Goal: Information Seeking & Learning: Learn about a topic

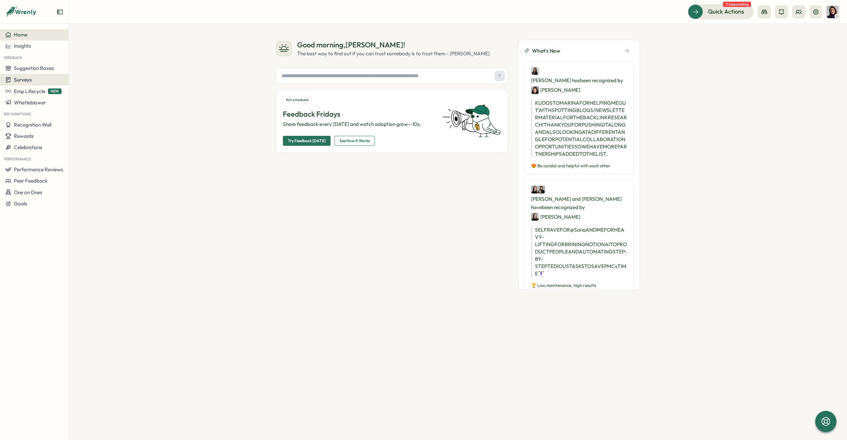
click at [26, 80] on span "Surveys" at bounding box center [23, 79] width 18 height 6
click at [25, 48] on span "Insights" at bounding box center [22, 46] width 17 height 6
click at [90, 41] on div "Surveys" at bounding box center [93, 39] width 47 height 7
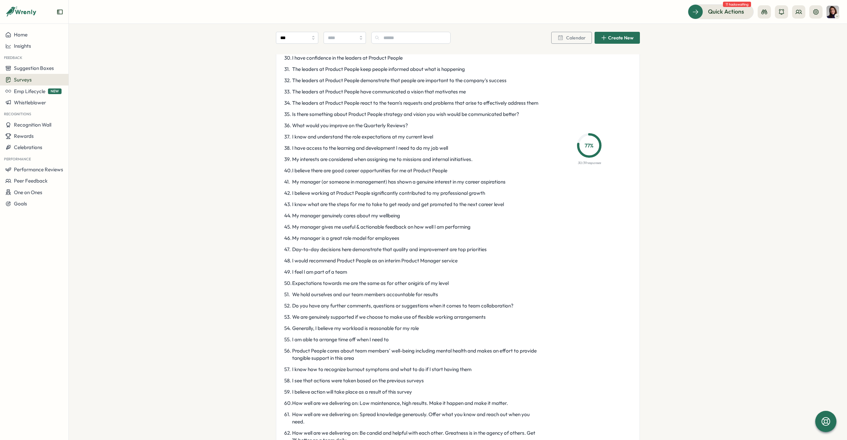
scroll to position [714, 0]
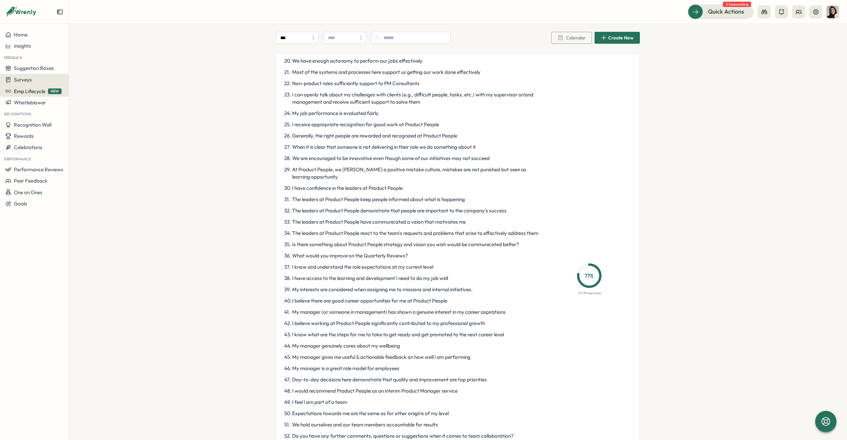
click at [29, 92] on span "Emp Lifecycle" at bounding box center [29, 91] width 31 height 6
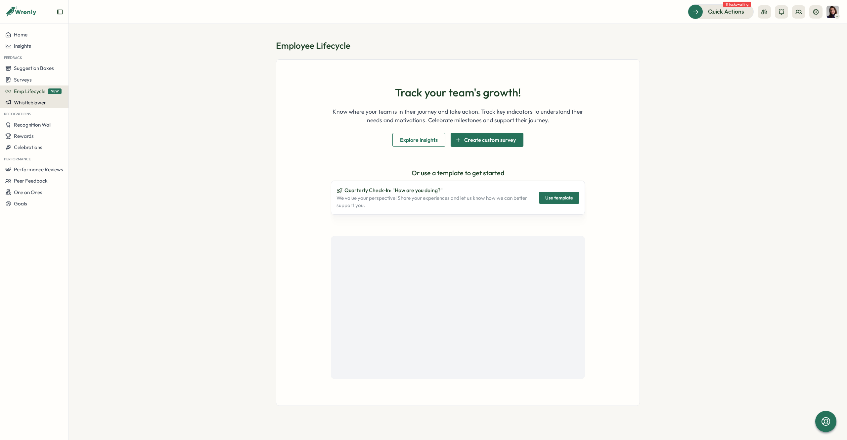
click at [25, 100] on span "Whistleblower" at bounding box center [30, 102] width 32 height 6
click at [31, 105] on span "Whistleblower" at bounding box center [30, 102] width 32 height 6
click at [33, 125] on span "Recognition Wall" at bounding box center [32, 124] width 37 height 6
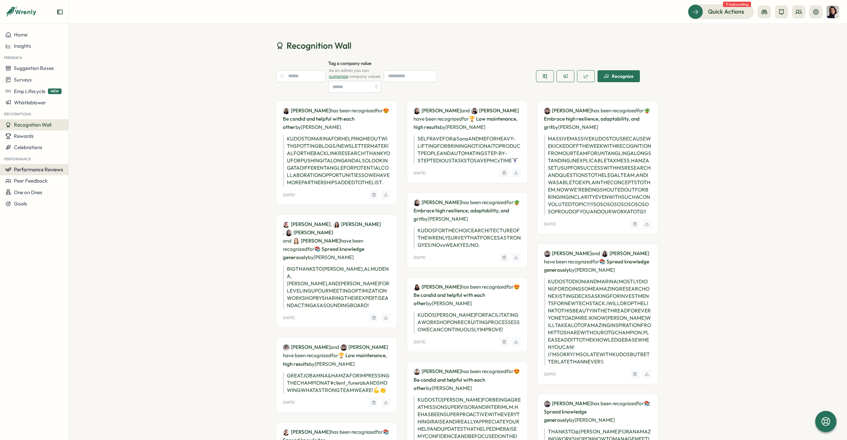
click at [42, 169] on span "Performance Reviews" at bounding box center [38, 169] width 49 height 6
click at [78, 156] on div "Reviews" at bounding box center [95, 156] width 51 height 7
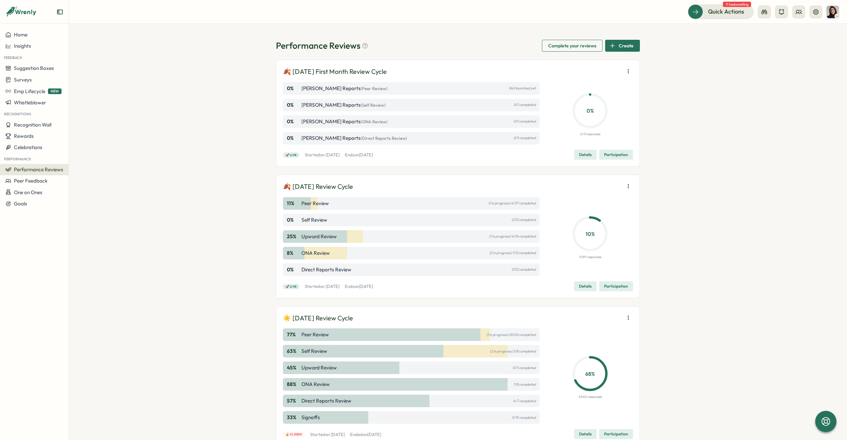
click at [391, 253] on div "8 % ONA Review (2 in progress) 1/12 completed" at bounding box center [411, 253] width 257 height 13
click at [385, 237] on div "25 % Upward Review (1 in progress) 4/16 completed" at bounding box center [411, 236] width 257 height 13
click at [391, 287] on span "Details" at bounding box center [585, 285] width 13 height 9
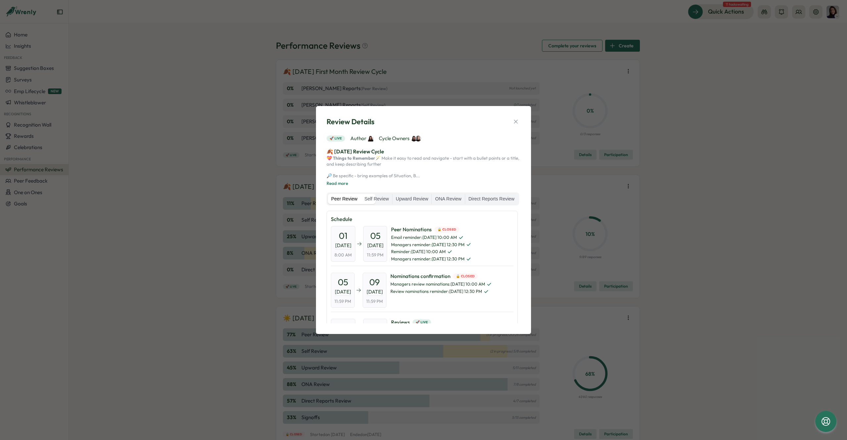
scroll to position [0, 0]
click at [391, 199] on label "ONA Review" at bounding box center [448, 199] width 33 height 11
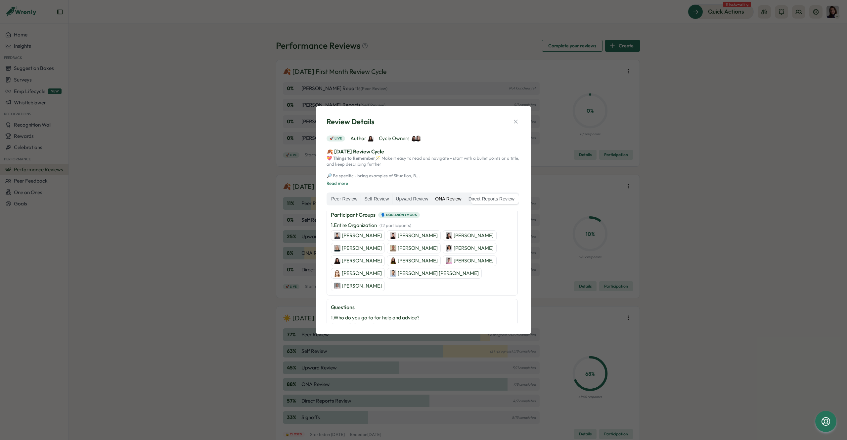
scroll to position [62, 0]
click at [391, 229] on span "( 12 participants )" at bounding box center [396, 225] width 32 height 5
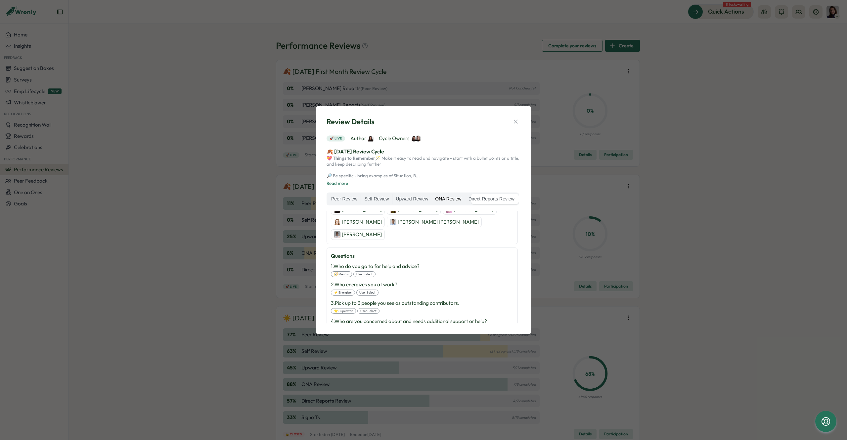
scroll to position [120, 0]
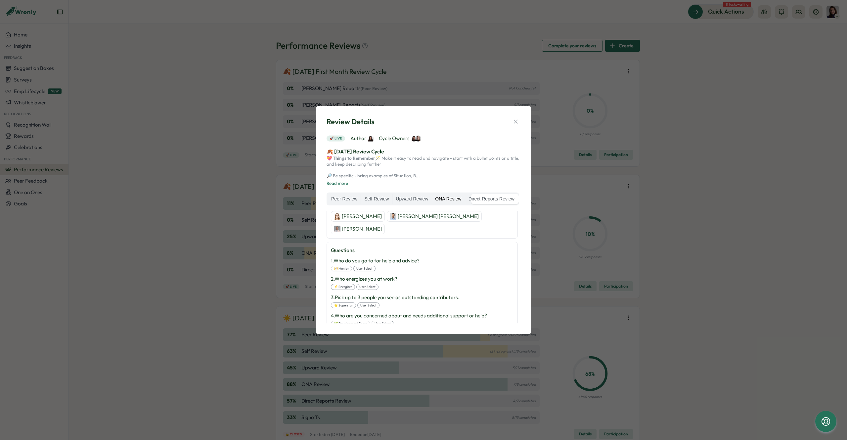
click at [391, 135] on span "Cycle Owners" at bounding box center [400, 138] width 42 height 7
click at [391, 135] on img at bounding box center [418, 138] width 6 height 6
click at [359, 135] on span "Author" at bounding box center [362, 138] width 23 height 7
click at [342, 183] on button "Read more" at bounding box center [338, 183] width 22 height 6
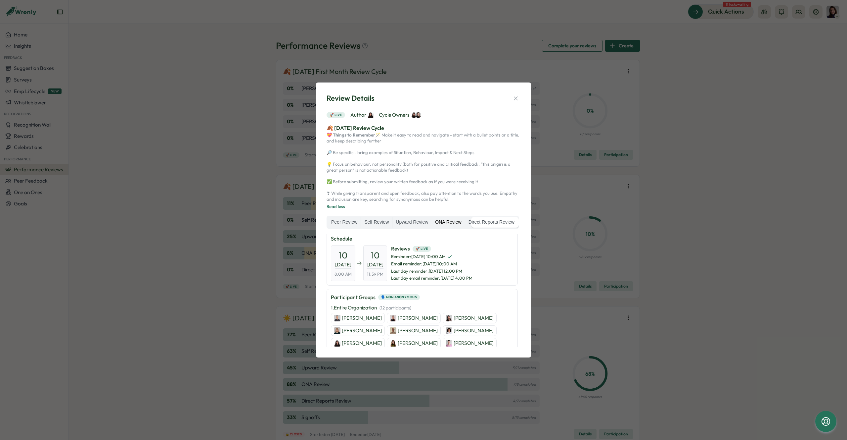
scroll to position [0, 0]
click at [391, 227] on label "Direct Reports Review" at bounding box center [491, 222] width 53 height 11
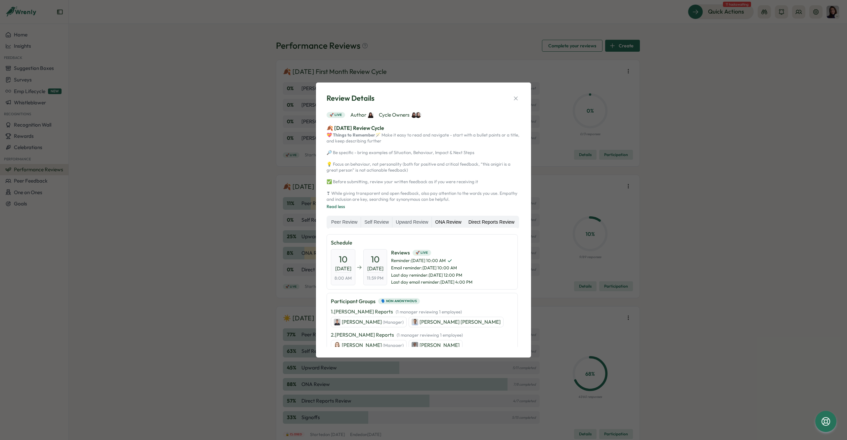
click at [391, 223] on label "ONA Review" at bounding box center [448, 222] width 33 height 11
click at [391, 225] on label "Upward Review" at bounding box center [412, 222] width 39 height 11
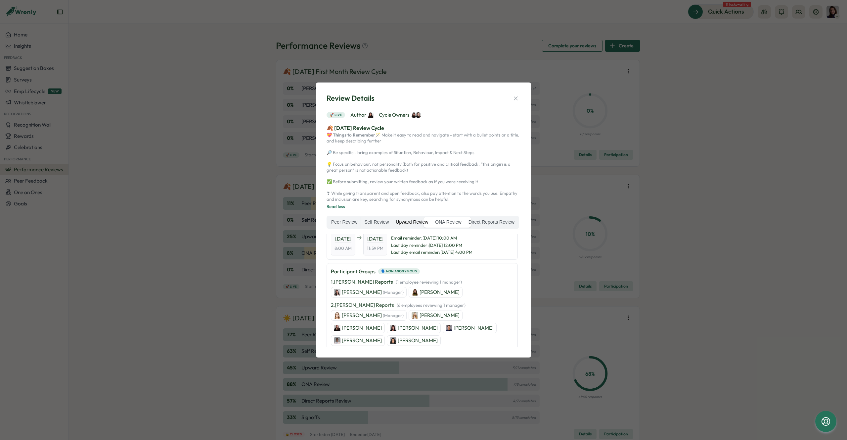
scroll to position [30, 0]
click at [391, 220] on label "Self Review" at bounding box center [376, 222] width 31 height 11
click at [360, 222] on label "Peer Review" at bounding box center [344, 222] width 33 height 11
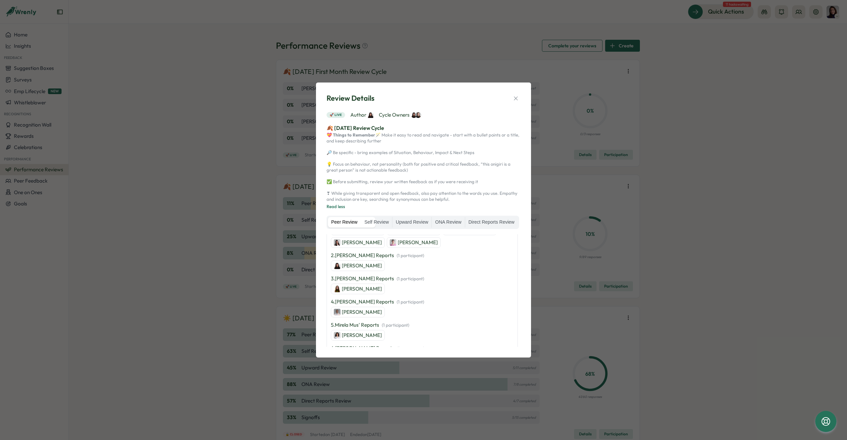
scroll to position [0, 0]
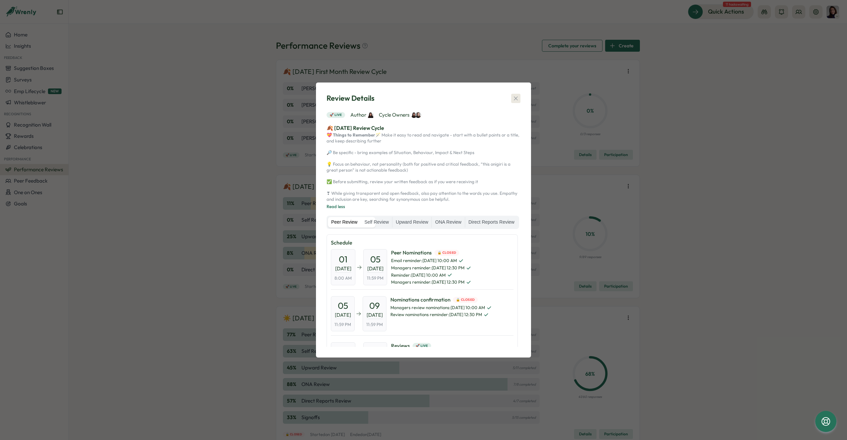
click at [391, 94] on button "button" at bounding box center [515, 98] width 9 height 9
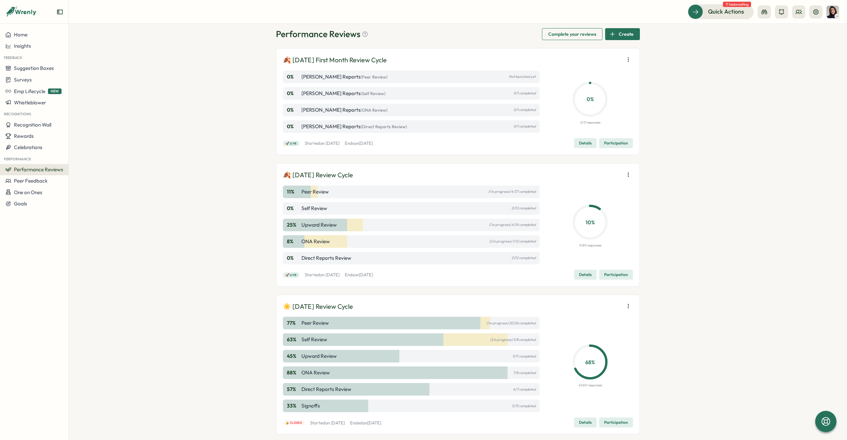
scroll to position [13, 0]
click at [391, 205] on circle at bounding box center [590, 221] width 33 height 33
click at [391, 274] on span "Details" at bounding box center [585, 272] width 13 height 9
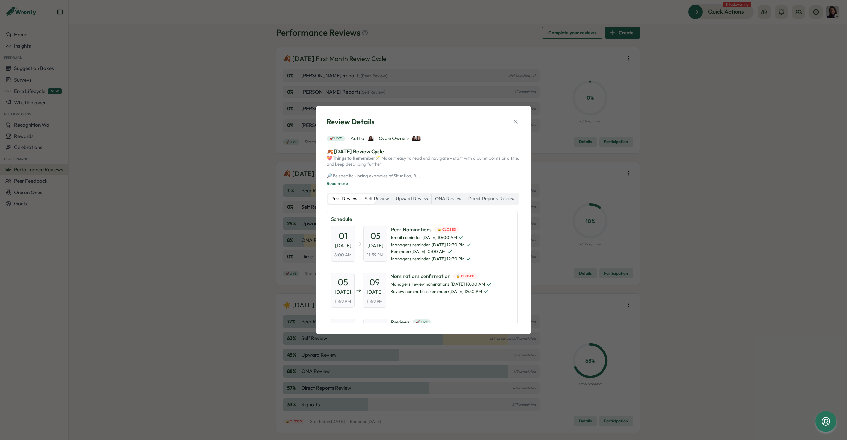
click at [379, 249] on span "Sep, 2025" at bounding box center [375, 246] width 16 height 8
click at [350, 249] on span "Sep, 2025" at bounding box center [343, 246] width 16 height 8
click at [391, 259] on div "Peer Nominations 🔒 Closed Email reminder : Sep 4, 10:00 AM Managers reminder : …" at bounding box center [431, 244] width 80 height 36
click at [391, 118] on icon "button" at bounding box center [516, 121] width 7 height 7
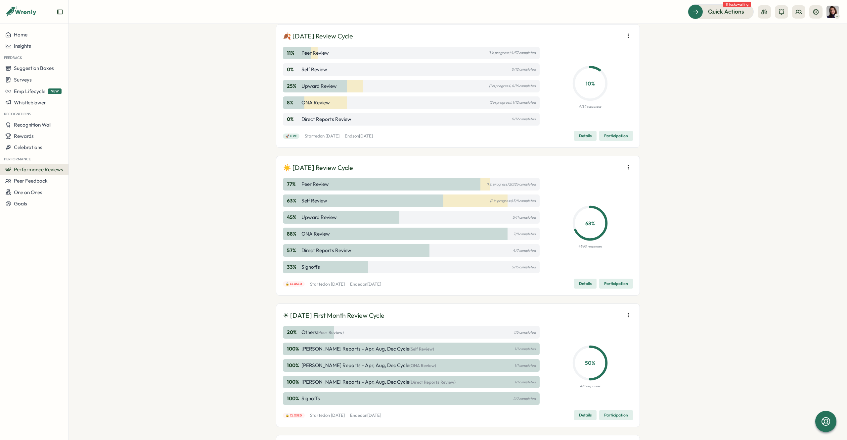
scroll to position [0, 0]
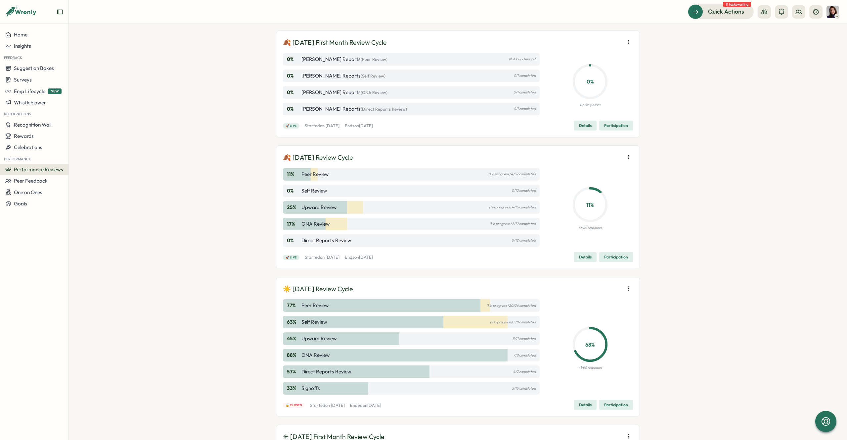
scroll to position [33, 0]
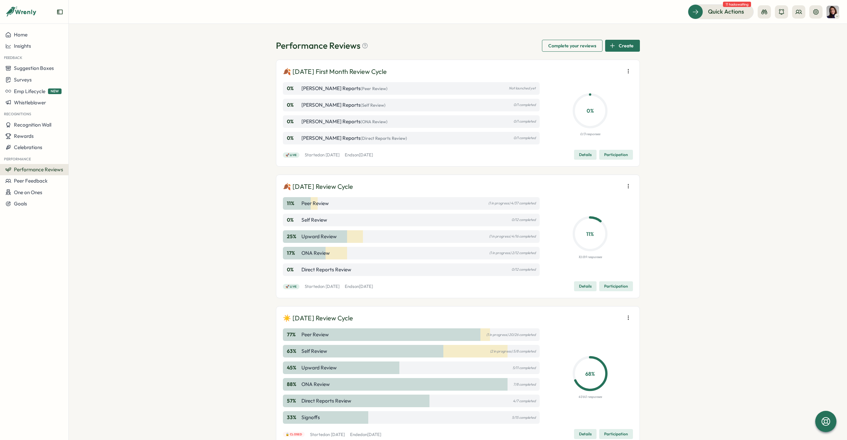
click at [694, 101] on div "Performance Reviews Complete your reviews Create 🍂 September 2025 First Month R…" at bounding box center [458, 232] width 779 height 416
click at [34, 37] on div "Home" at bounding box center [34, 35] width 58 height 6
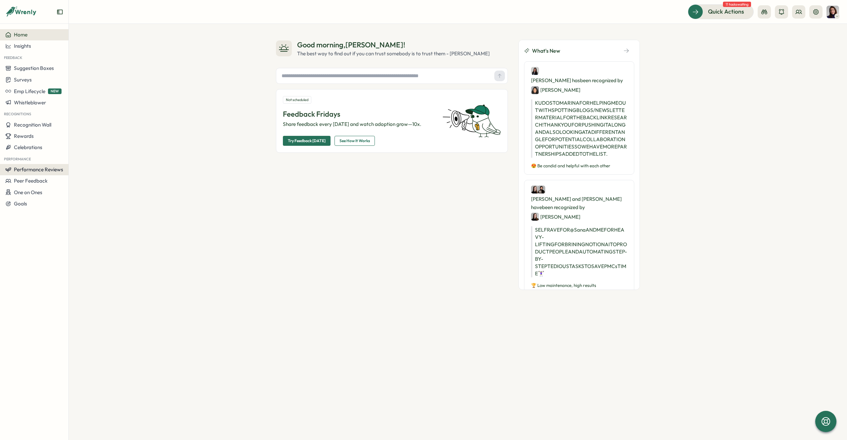
click at [32, 169] on span "Performance Reviews" at bounding box center [38, 169] width 49 height 6
click at [78, 160] on div "Reviews" at bounding box center [96, 157] width 57 height 13
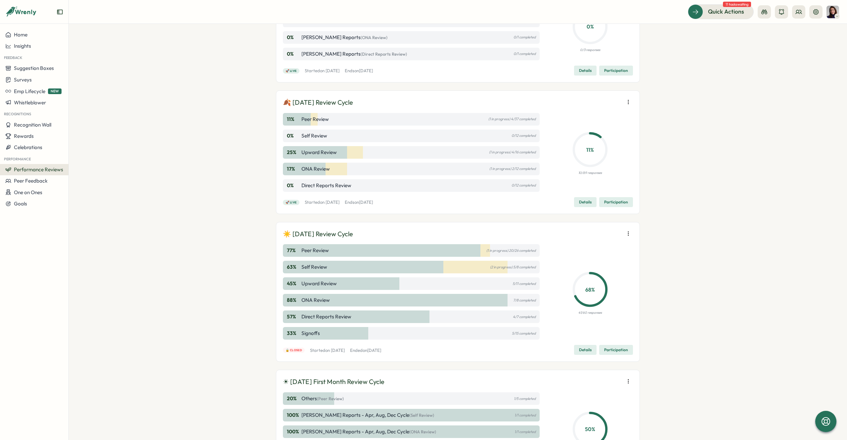
scroll to position [86, 0]
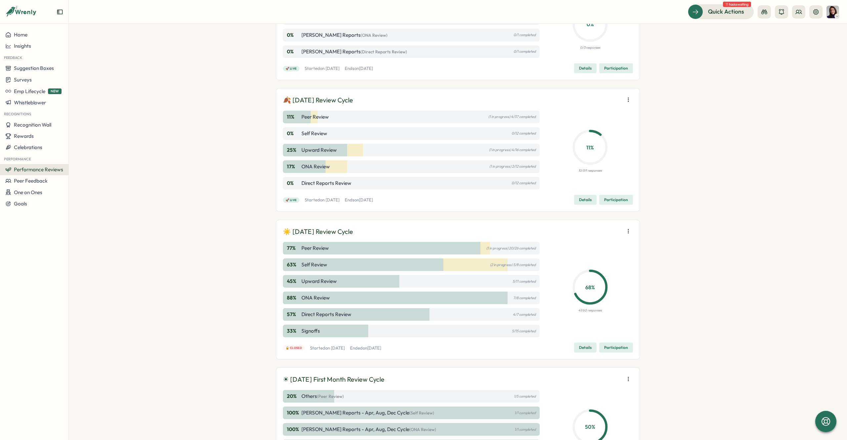
click at [394, 247] on div "77 % Peer Review (1 in progress) 20/26 completed" at bounding box center [411, 248] width 257 height 13
click at [589, 349] on span "Details" at bounding box center [585, 347] width 13 height 9
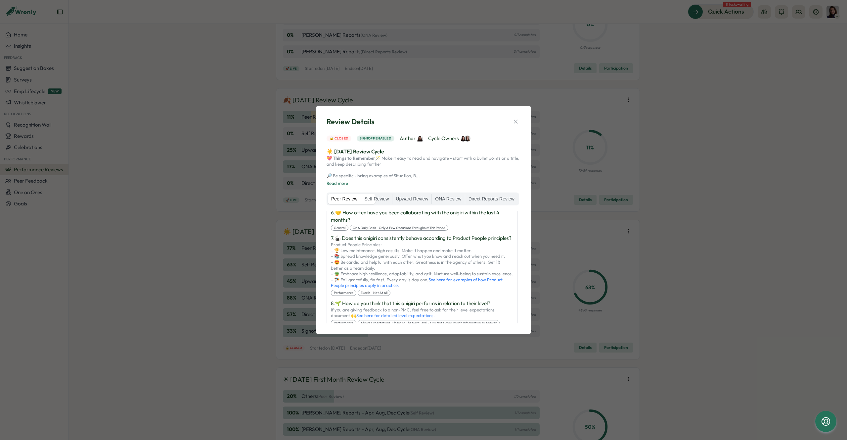
scroll to position [67, 0]
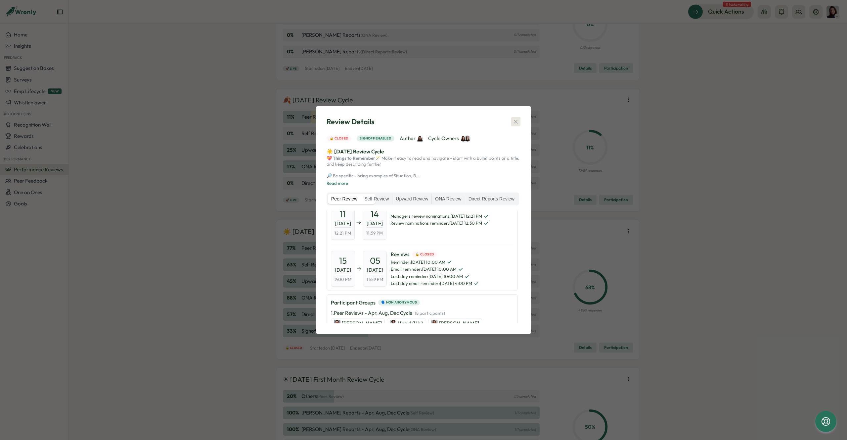
click at [518, 118] on icon "button" at bounding box center [516, 121] width 7 height 7
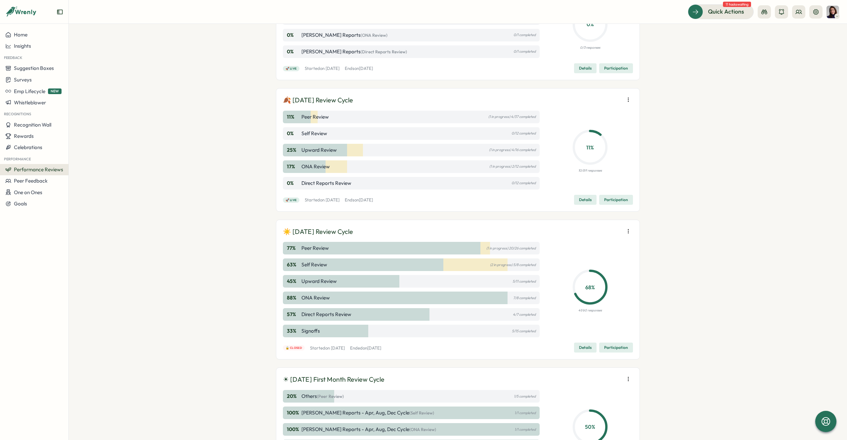
click at [229, 183] on div "Performance Reviews Complete your reviews Create 🍂 September 2025 First Month R…" at bounding box center [458, 232] width 779 height 416
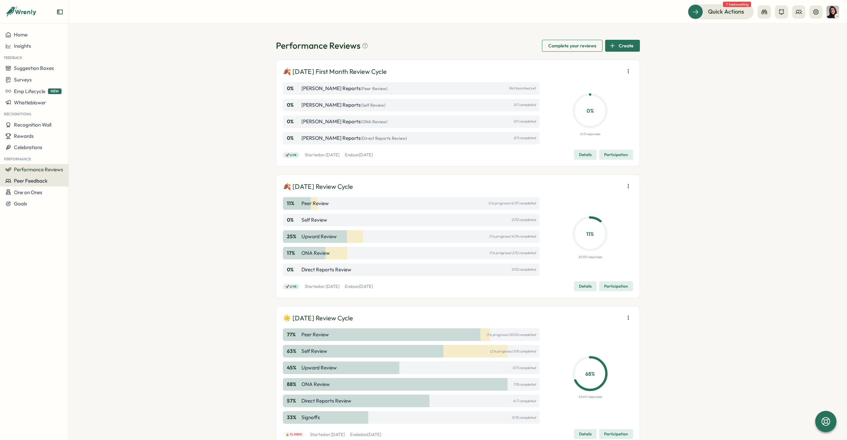
click at [33, 178] on span "Peer Feedback" at bounding box center [31, 180] width 34 height 6
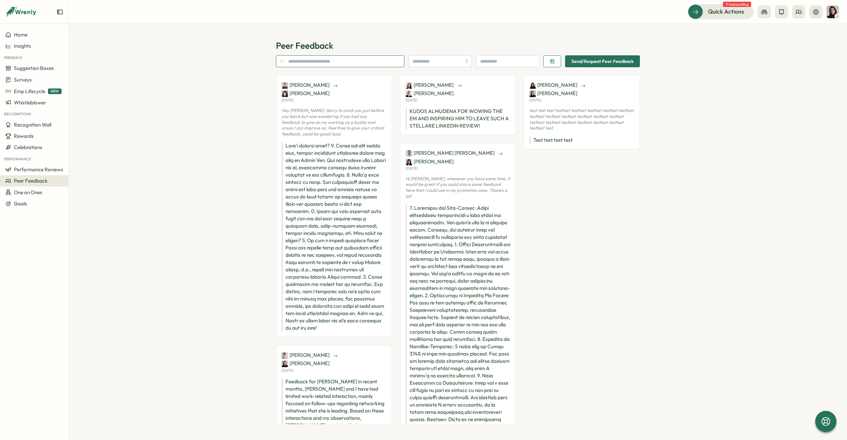
click at [378, 63] on input "text" at bounding box center [340, 61] width 128 height 12
type input "*****"
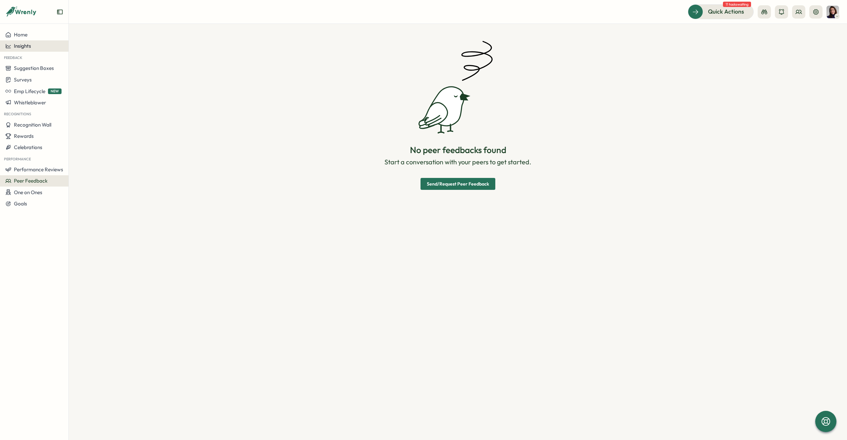
click at [27, 44] on span "Insights" at bounding box center [22, 46] width 17 height 6
click at [94, 28] on div "Culture score" at bounding box center [93, 27] width 47 height 7
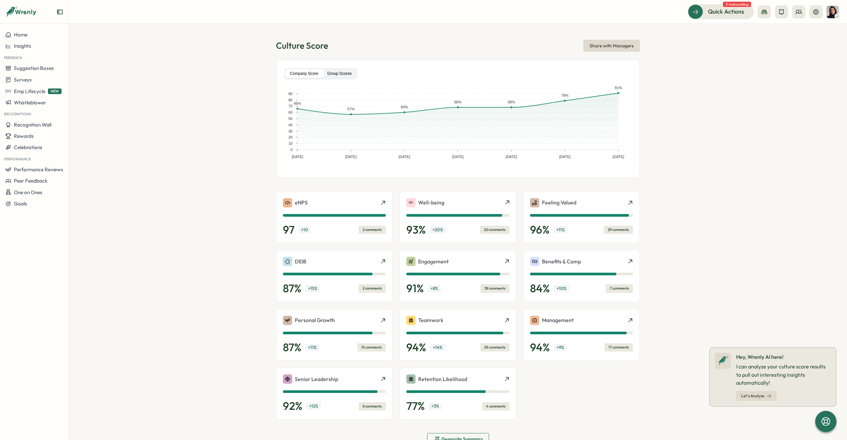
click at [343, 73] on label "Group Scores" at bounding box center [339, 73] width 33 height 9
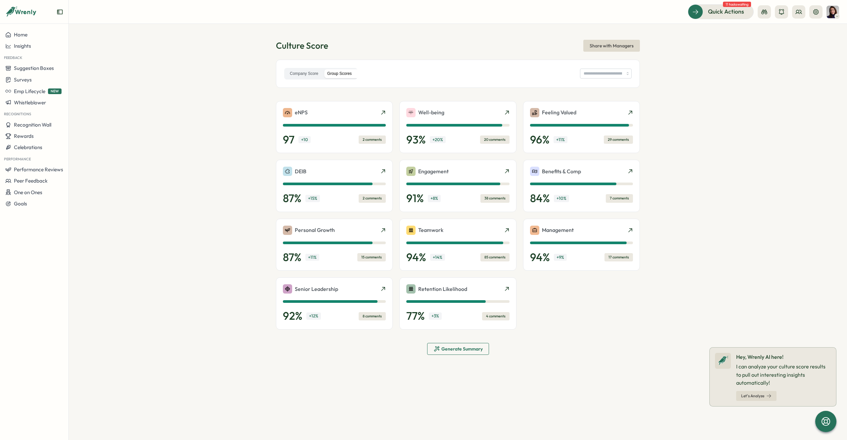
type input "**********"
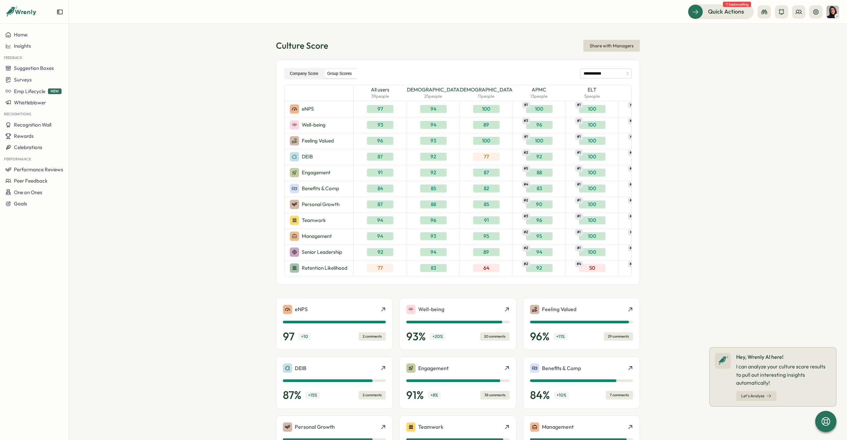
click at [309, 72] on label "Company Score" at bounding box center [304, 73] width 37 height 9
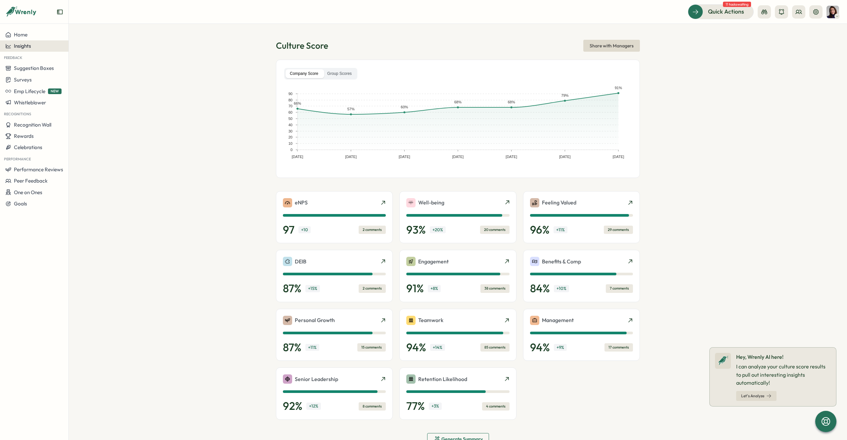
click at [22, 47] on span "Insights" at bounding box center [22, 46] width 17 height 6
click at [91, 64] on div "Performance Review" at bounding box center [93, 64] width 47 height 7
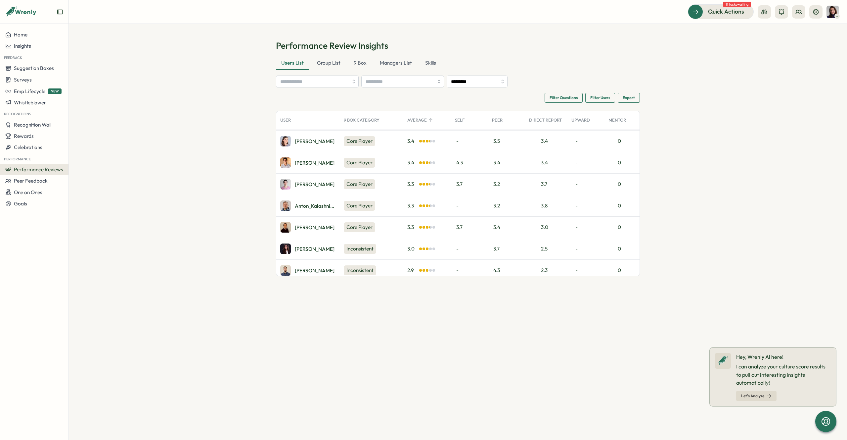
scroll to position [1432, 0]
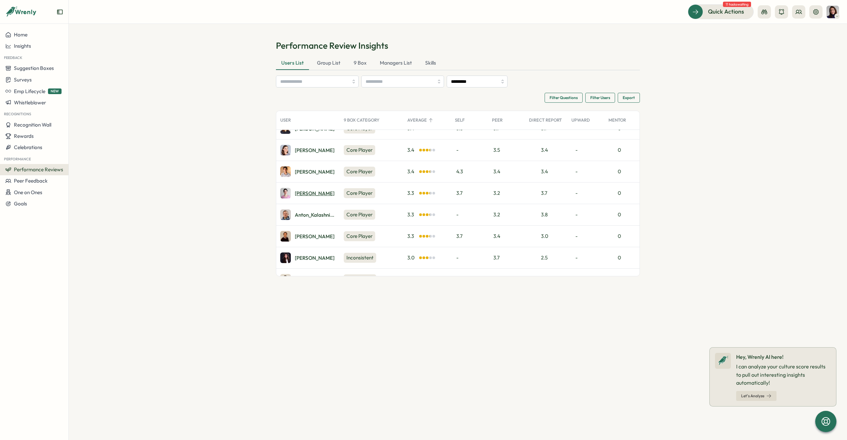
click at [312, 193] on div "Ketevan D." at bounding box center [315, 193] width 40 height 5
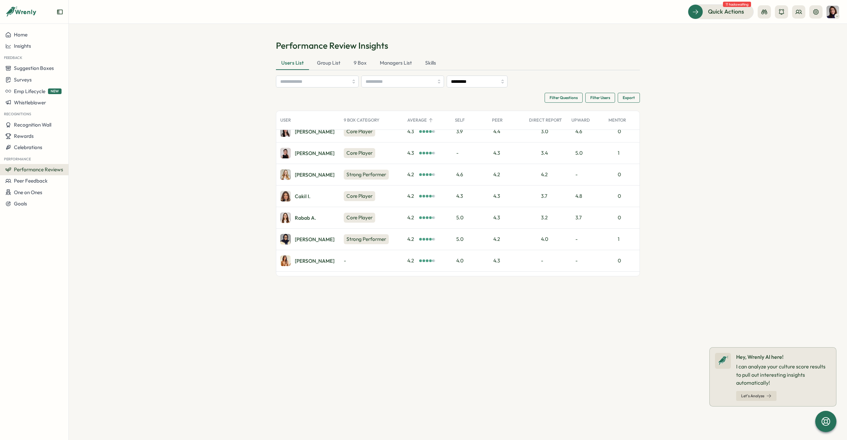
scroll to position [332, 0]
click at [358, 122] on div "9 Box Category" at bounding box center [372, 120] width 64 height 13
click at [359, 123] on div "9 Box Category" at bounding box center [372, 120] width 64 height 13
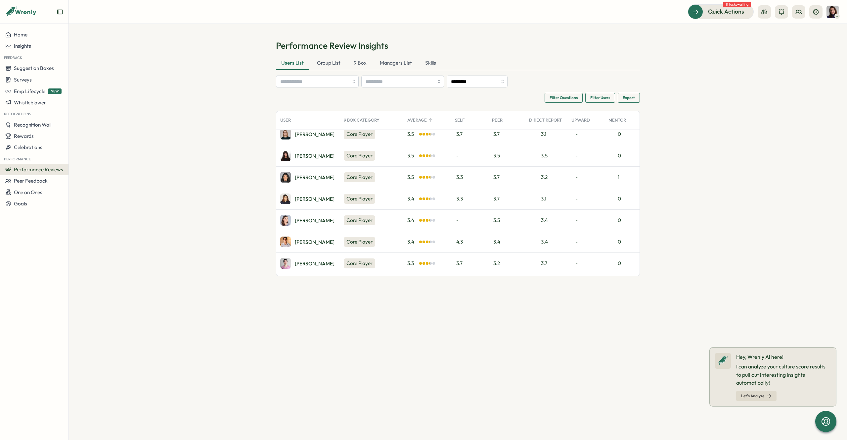
scroll to position [1363, 0]
click at [331, 84] on input "search" at bounding box center [314, 81] width 68 height 11
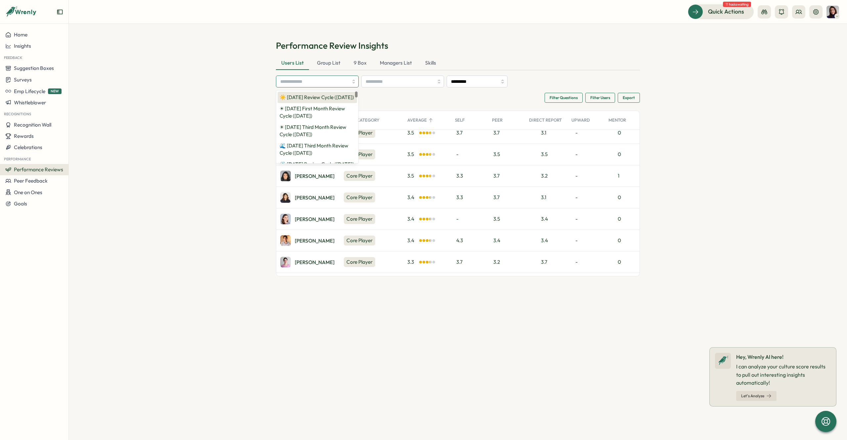
click at [322, 97] on p "☀️ August 2025 Review Cycle (06 Aug 2025)" at bounding box center [317, 97] width 74 height 7
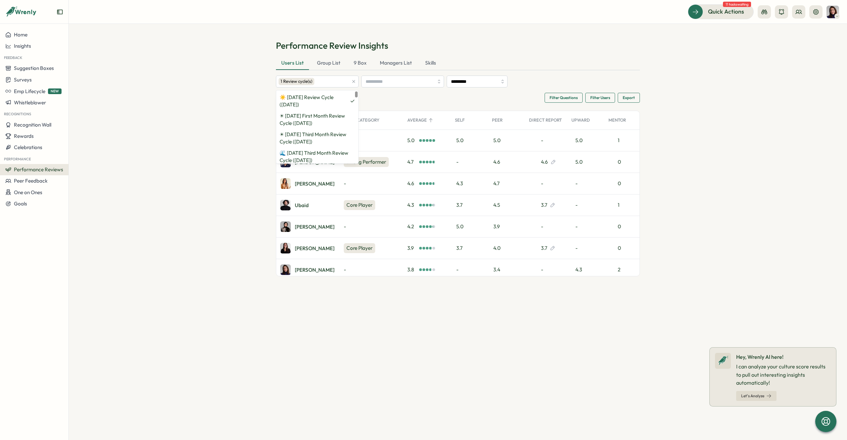
click at [212, 147] on section "Performance Review Insights Users List Group List 9 Box Managers List Skills 1 …" at bounding box center [458, 232] width 779 height 416
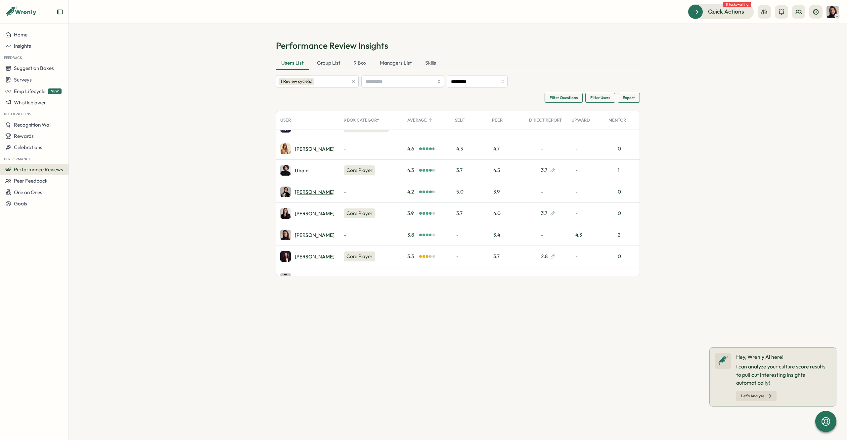
scroll to position [0, 0]
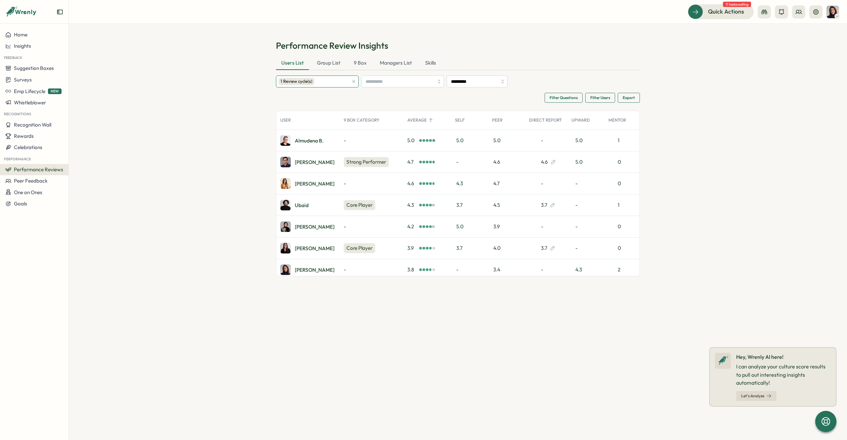
click at [312, 79] on div "1 Review cycle(s)" at bounding box center [297, 81] width 36 height 7
click at [354, 80] on icon "button" at bounding box center [354, 81] width 5 height 5
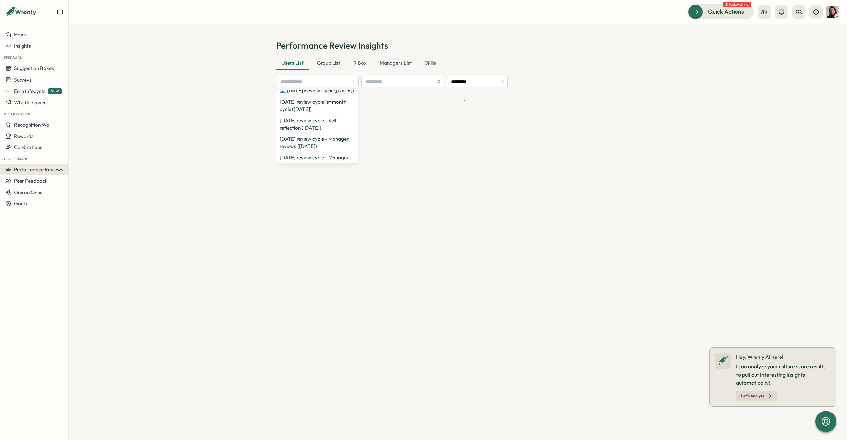
click at [191, 90] on section "Performance Review Insights Users List Group List 9 Box Managers List Skills ☀️…" at bounding box center [458, 232] width 779 height 416
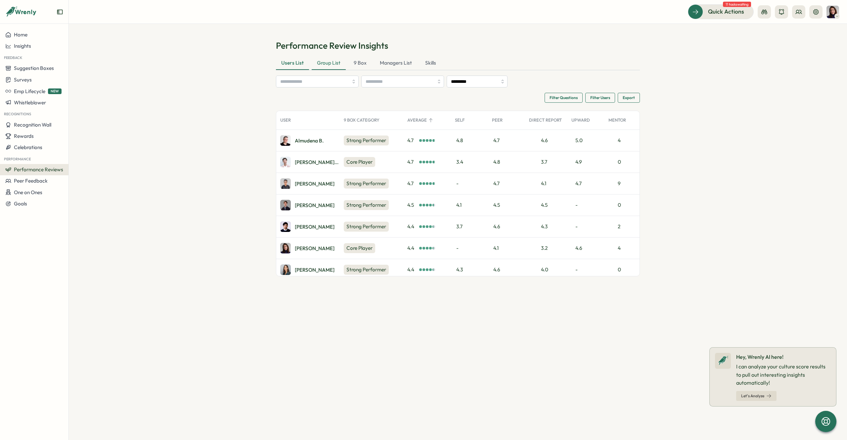
click at [331, 66] on div "Group List" at bounding box center [329, 63] width 34 height 13
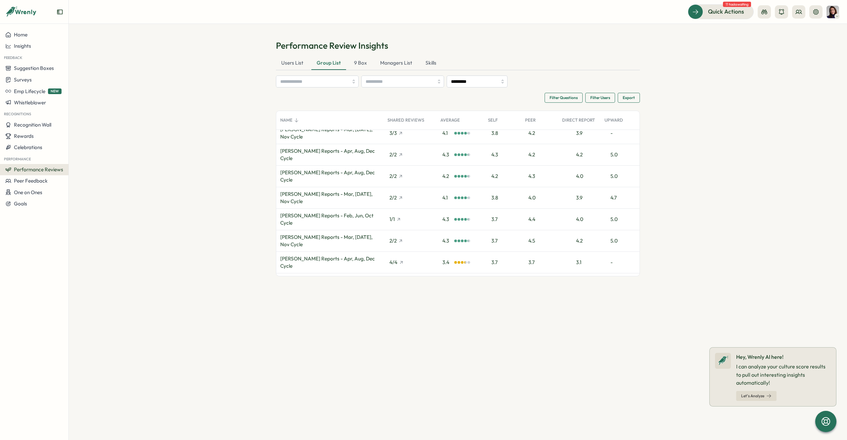
scroll to position [0, 0]
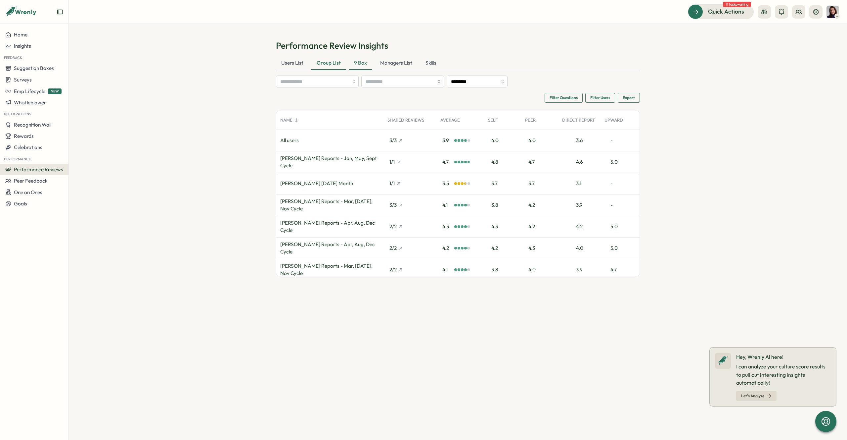
click at [358, 66] on div "9 Box" at bounding box center [361, 63] width 24 height 13
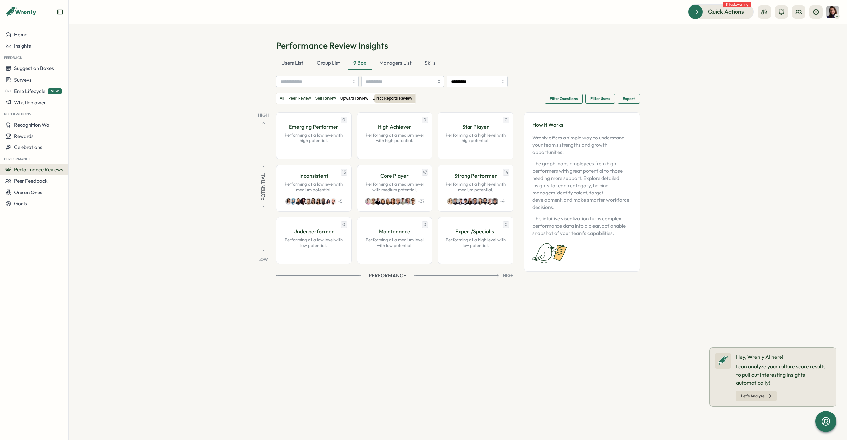
click at [350, 97] on label "Upward Review" at bounding box center [355, 98] width 32 height 8
click at [328, 99] on label "Self Review" at bounding box center [325, 98] width 25 height 8
click at [301, 98] on label "Peer Review" at bounding box center [299, 98] width 26 height 8
click at [308, 182] on p "Performing at a low level with medium potential." at bounding box center [314, 187] width 62 height 12
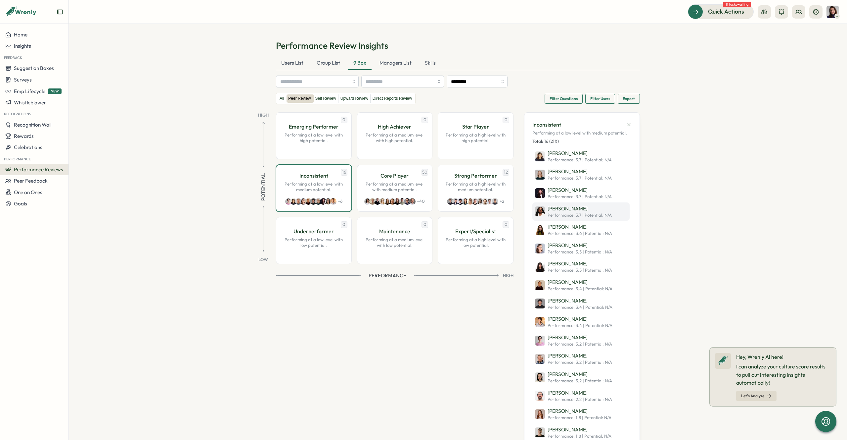
scroll to position [21, 0]
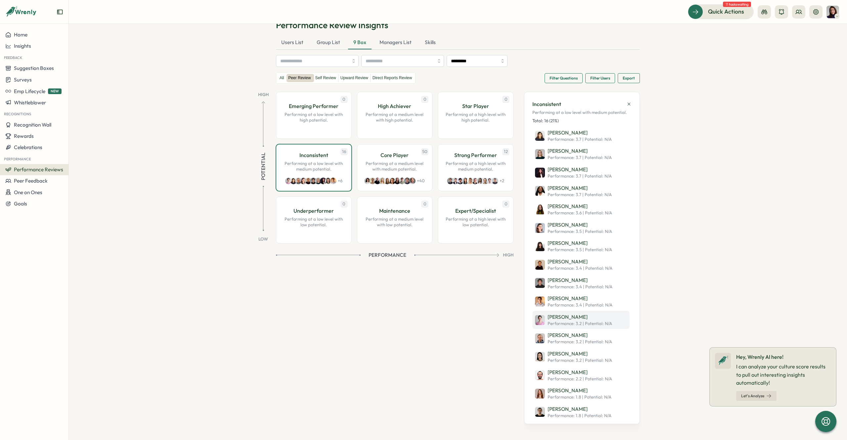
click at [565, 315] on p "[PERSON_NAME]" at bounding box center [580, 316] width 65 height 7
click at [351, 77] on label "Upward Review" at bounding box center [355, 78] width 32 height 8
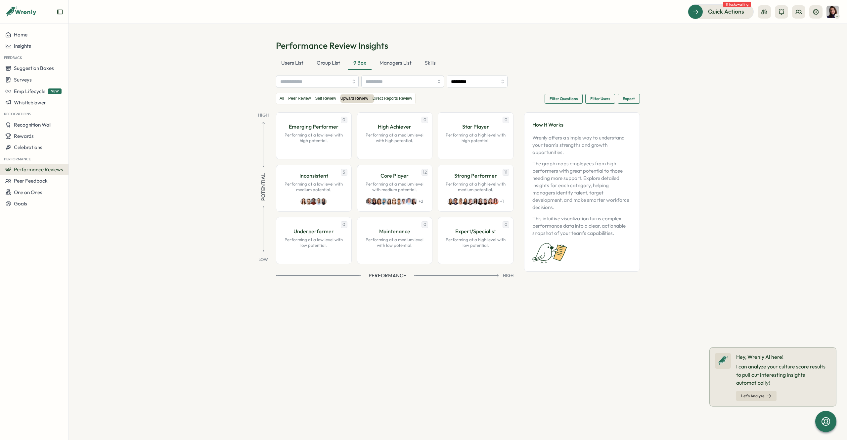
scroll to position [0, 0]
click at [384, 97] on label "Direct Reports Review" at bounding box center [392, 98] width 43 height 8
click at [390, 179] on p "Core Player" at bounding box center [395, 175] width 28 height 8
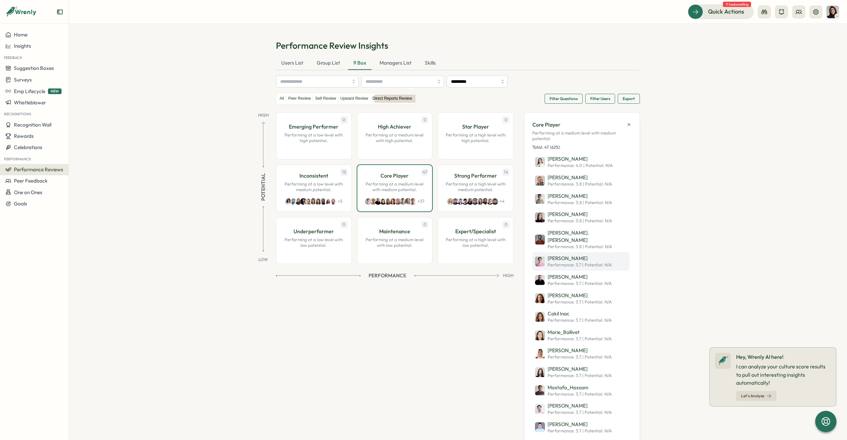
click at [555, 255] on p "[PERSON_NAME]" at bounding box center [580, 258] width 64 height 7
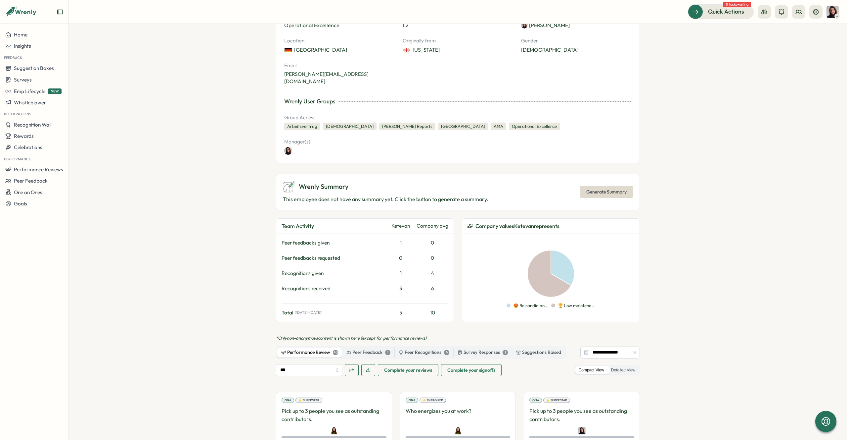
scroll to position [138, 0]
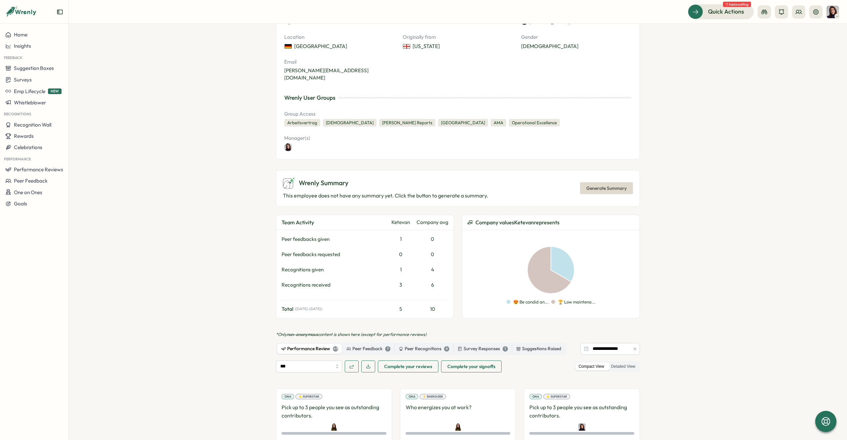
click at [301, 235] on div "Peer feedbacks given" at bounding box center [333, 238] width 103 height 7
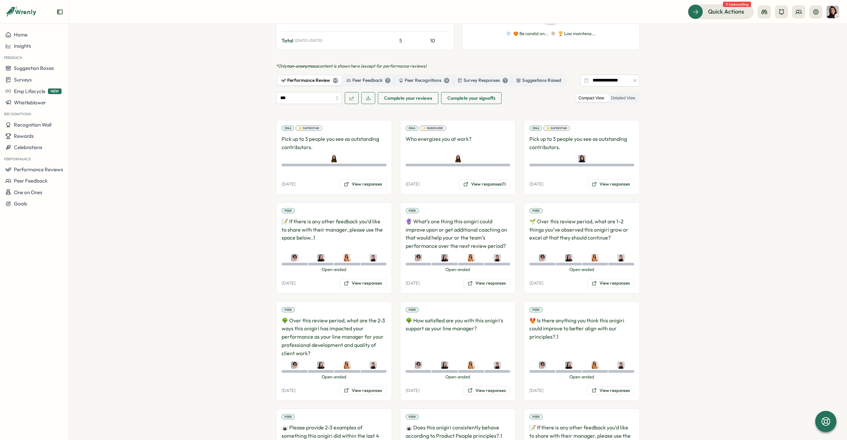
scroll to position [379, 0]
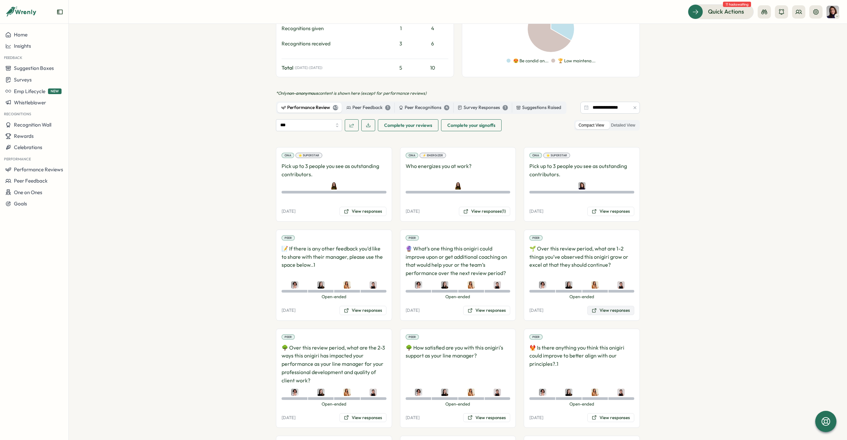
click at [598, 306] on button "View responses" at bounding box center [611, 310] width 47 height 9
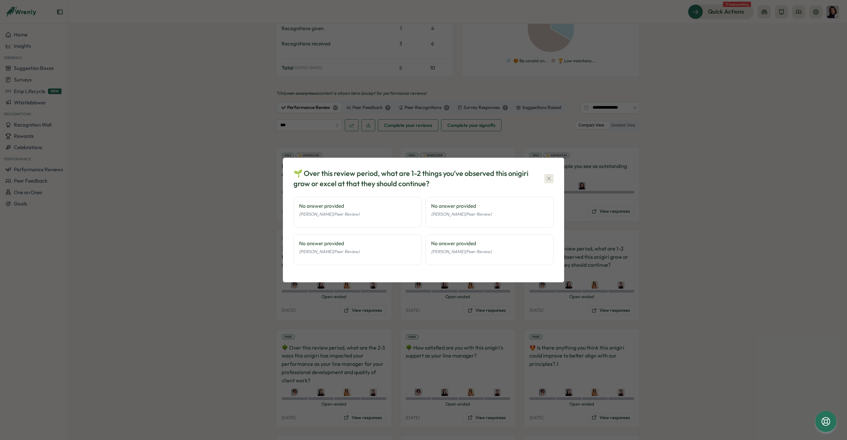
click at [551, 178] on icon "button" at bounding box center [549, 178] width 7 height 7
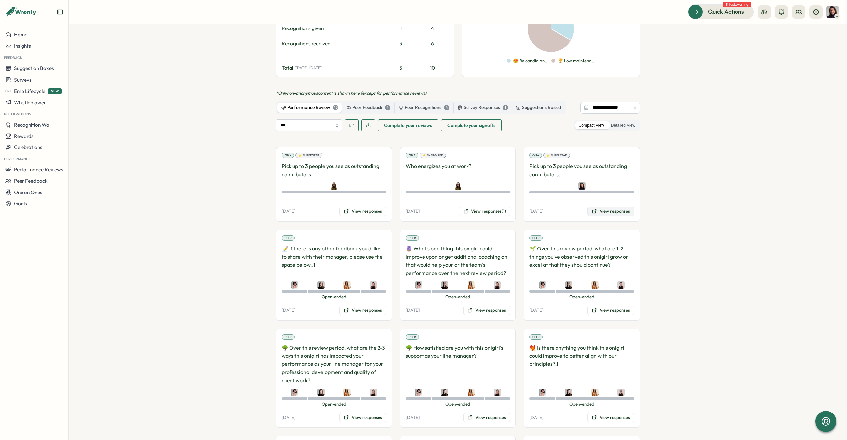
click at [601, 207] on button "View responses" at bounding box center [611, 211] width 47 height 9
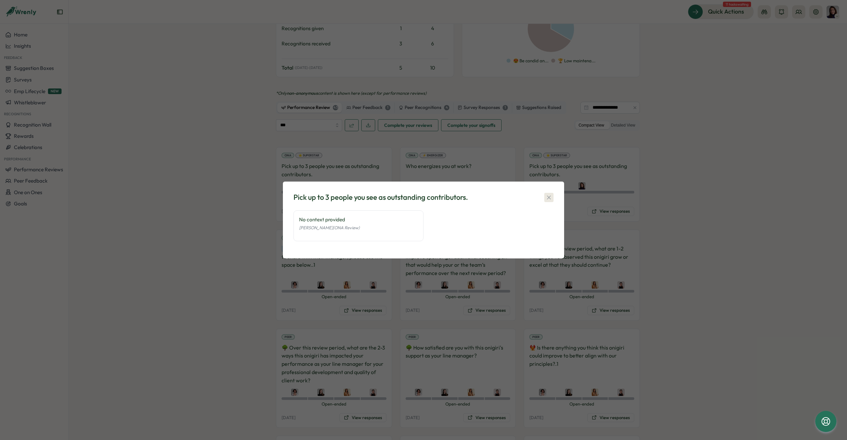
click at [550, 198] on icon "button" at bounding box center [549, 197] width 7 height 7
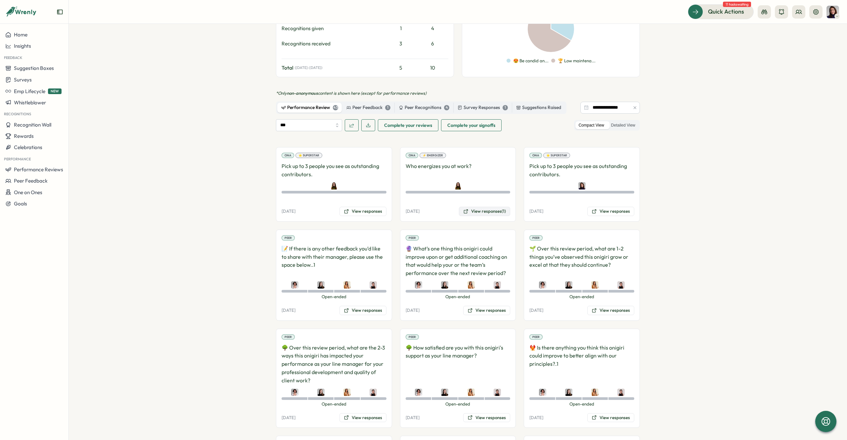
click at [477, 207] on button "View responses (1)" at bounding box center [484, 211] width 51 height 9
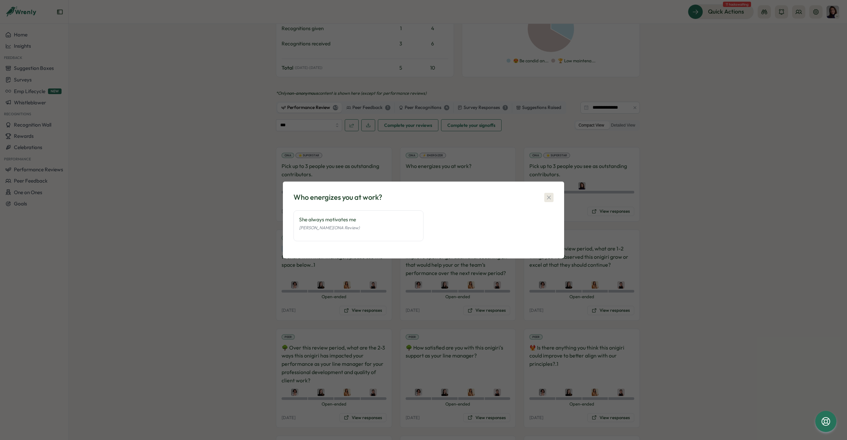
click at [550, 194] on icon "button" at bounding box center [549, 197] width 7 height 7
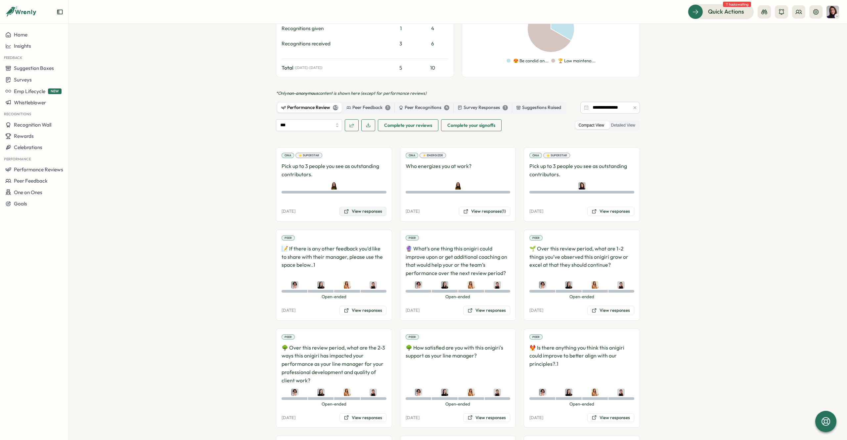
click at [358, 207] on button "View responses" at bounding box center [363, 211] width 47 height 9
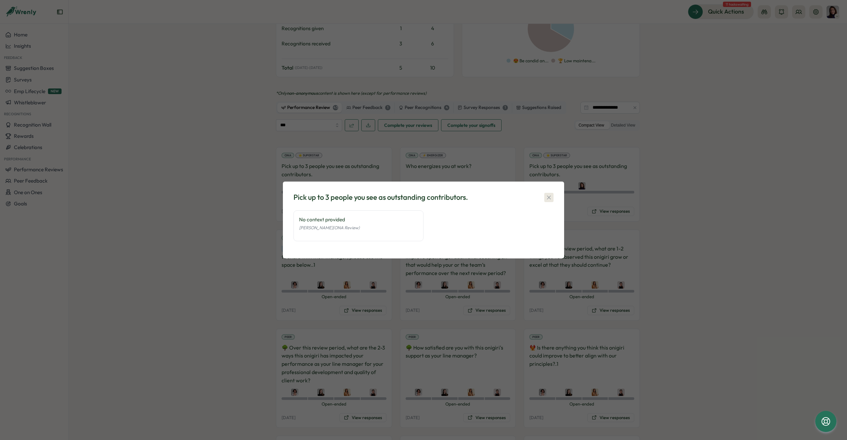
click at [549, 196] on icon "button" at bounding box center [549, 197] width 7 height 7
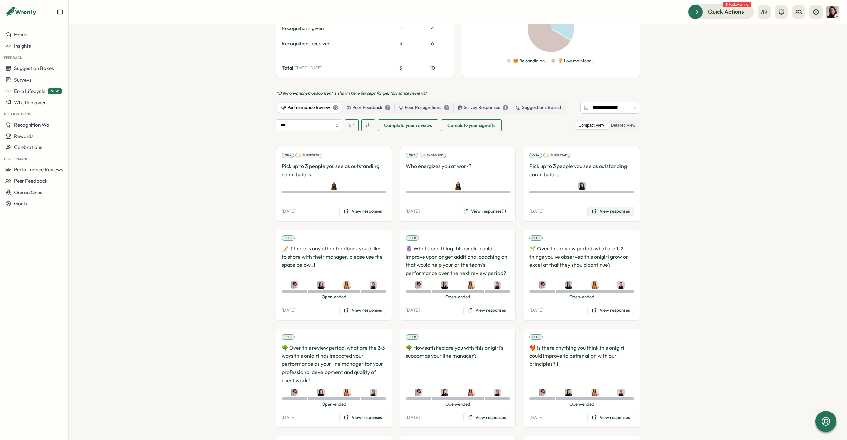
click at [603, 207] on button "View responses" at bounding box center [611, 211] width 47 height 9
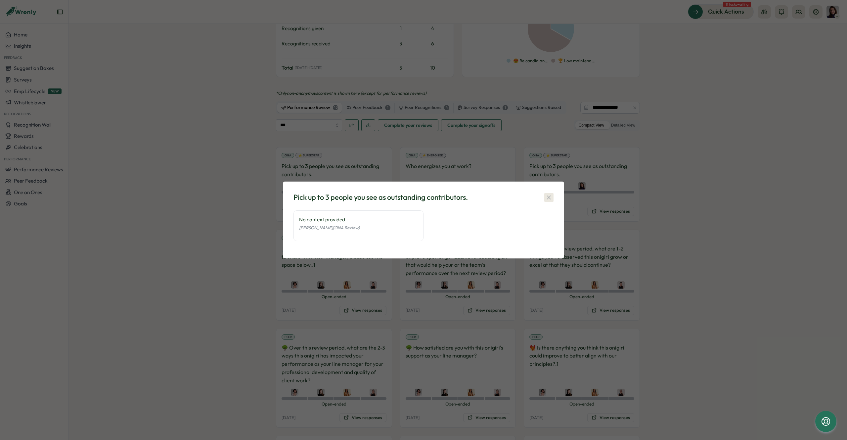
click at [549, 194] on icon "button" at bounding box center [549, 197] width 7 height 7
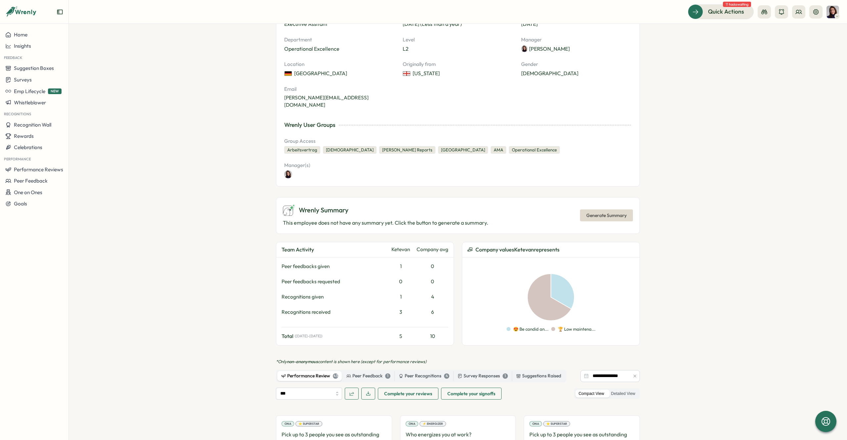
scroll to position [0, 0]
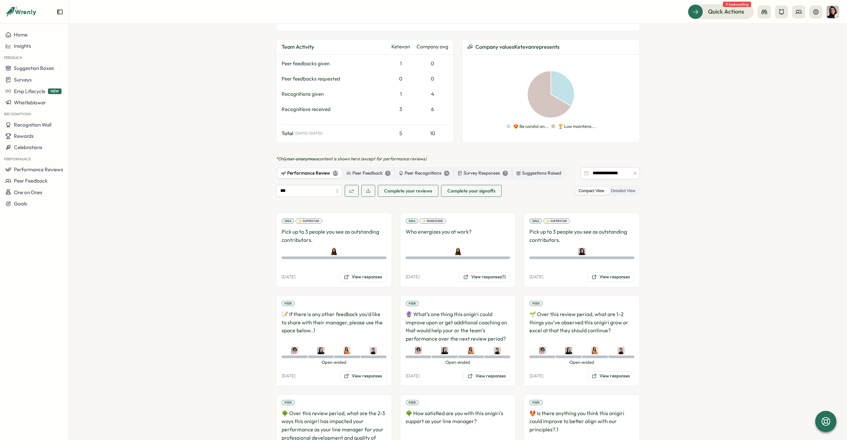
scroll to position [305, 0]
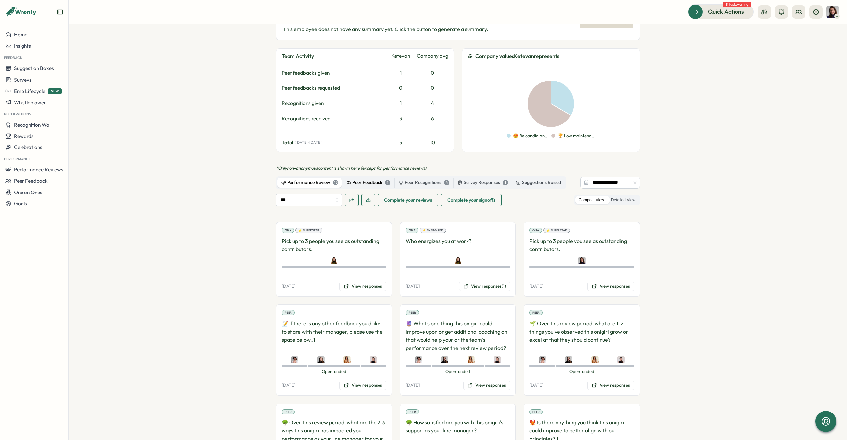
click at [367, 179] on div "Peer Feedback 1" at bounding box center [369, 182] width 44 height 7
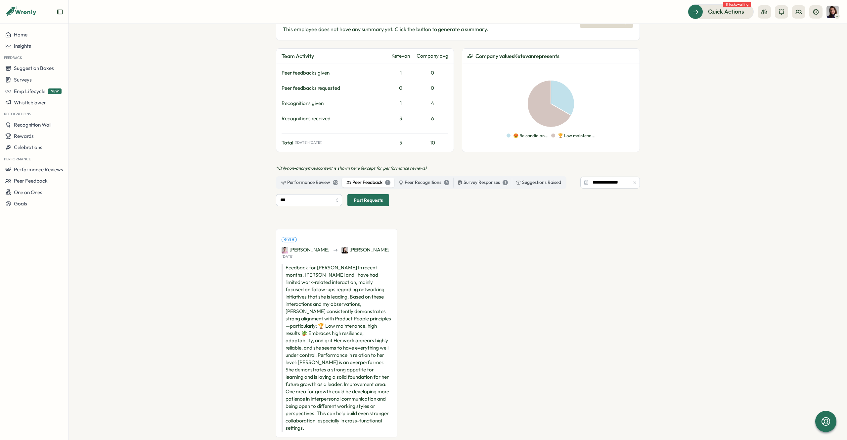
scroll to position [292, 0]
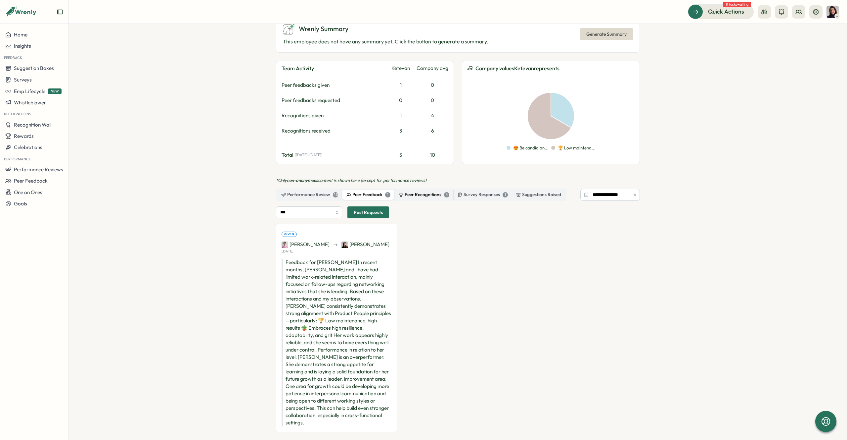
click at [420, 191] on div "Peer Recognitions 4" at bounding box center [424, 194] width 51 height 7
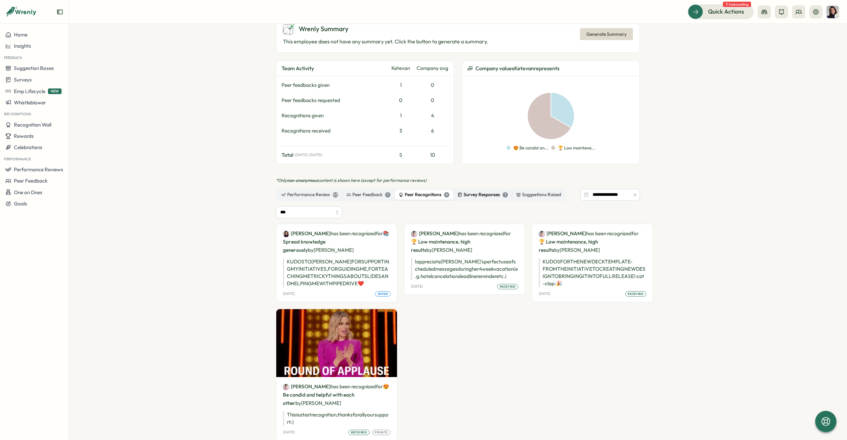
click at [476, 191] on div "Survey Responses 1" at bounding box center [483, 194] width 50 height 7
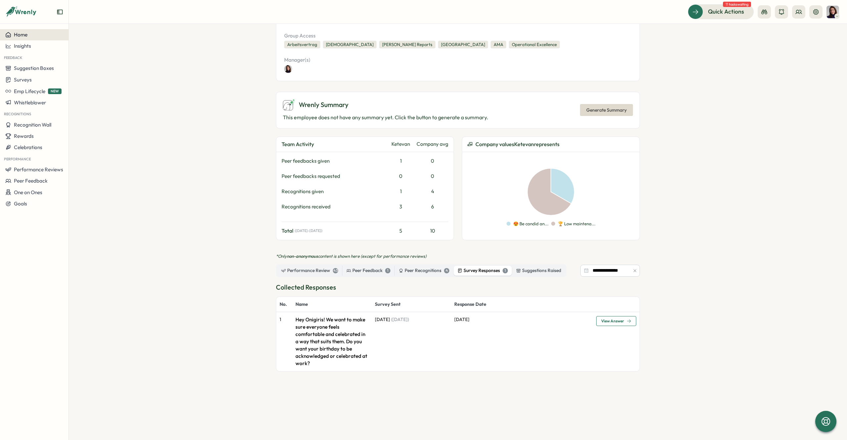
click at [20, 33] on span "Home" at bounding box center [21, 34] width 14 height 6
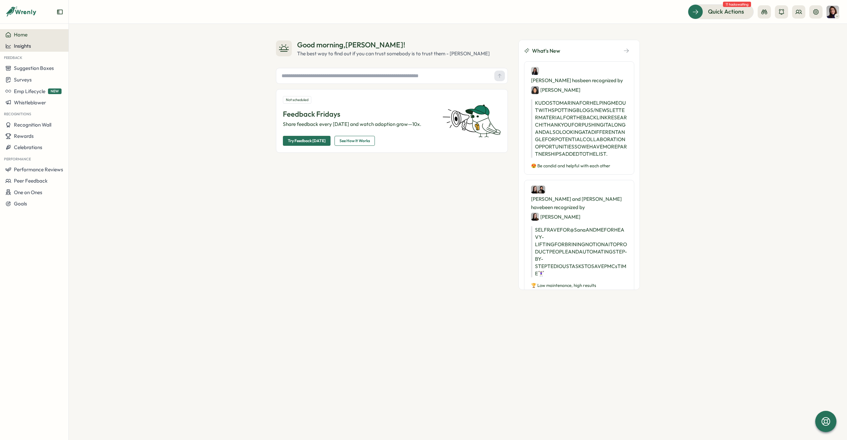
click at [35, 47] on div "Insights" at bounding box center [34, 46] width 58 height 6
click at [81, 63] on div "Performance Review" at bounding box center [93, 64] width 47 height 7
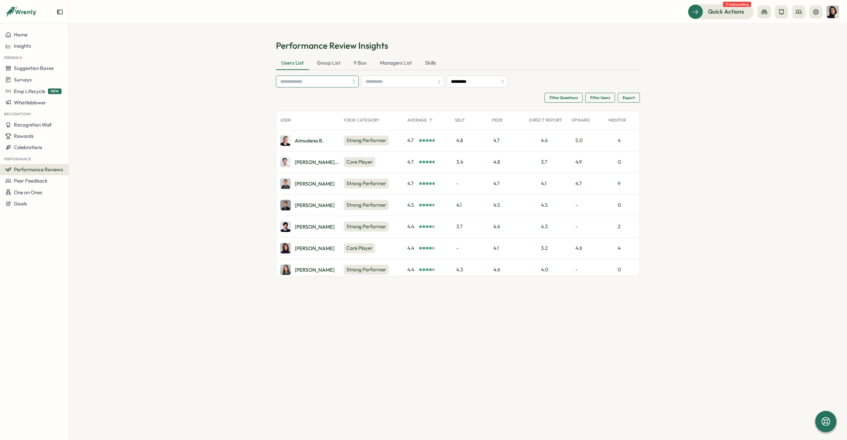
click at [304, 82] on input "search" at bounding box center [314, 81] width 68 height 11
click at [433, 62] on div "Skills" at bounding box center [431, 63] width 22 height 13
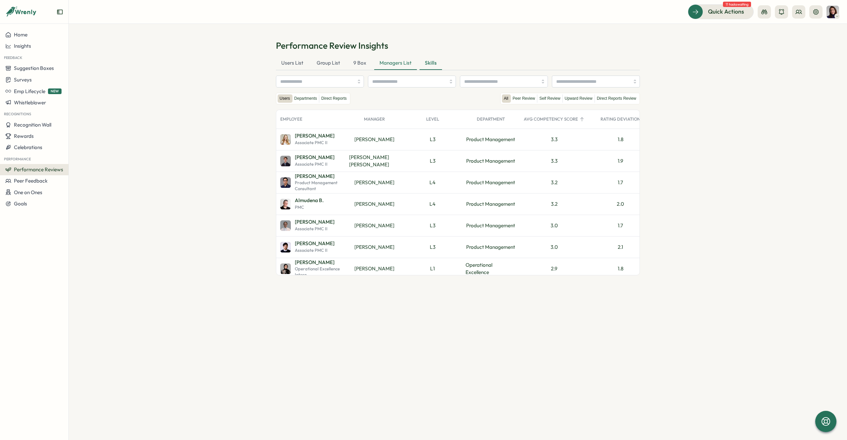
click at [387, 66] on div "Managers List" at bounding box center [395, 63] width 43 height 13
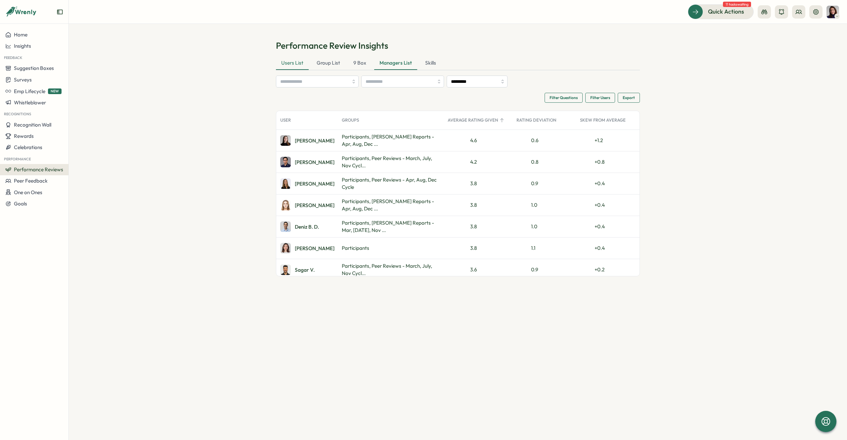
click at [293, 62] on div "Users List" at bounding box center [292, 63] width 33 height 13
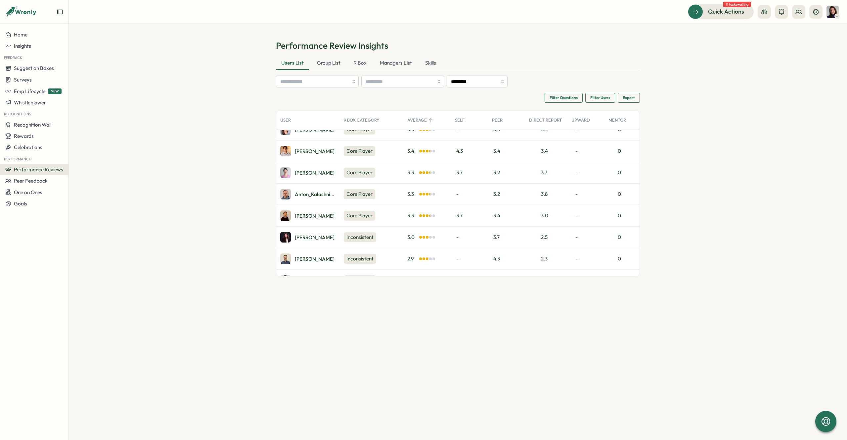
scroll to position [1452, 0]
click at [310, 173] on div "Ketevan D." at bounding box center [315, 173] width 40 height 5
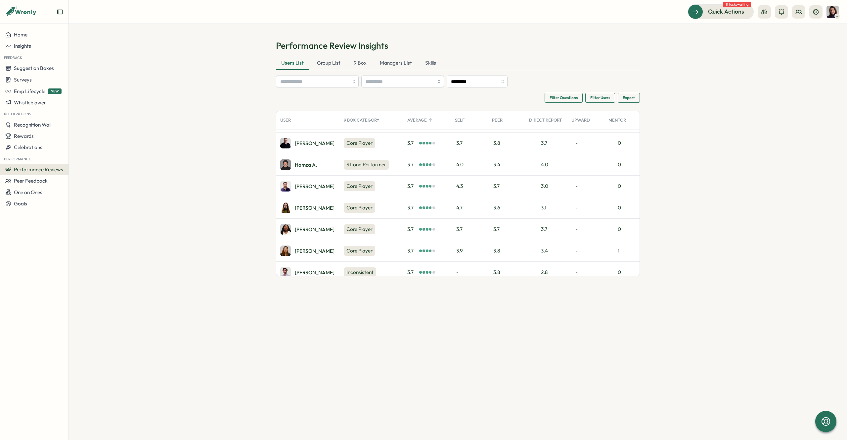
scroll to position [1049, 0]
click at [309, 209] on div "Sofia M." at bounding box center [315, 210] width 40 height 5
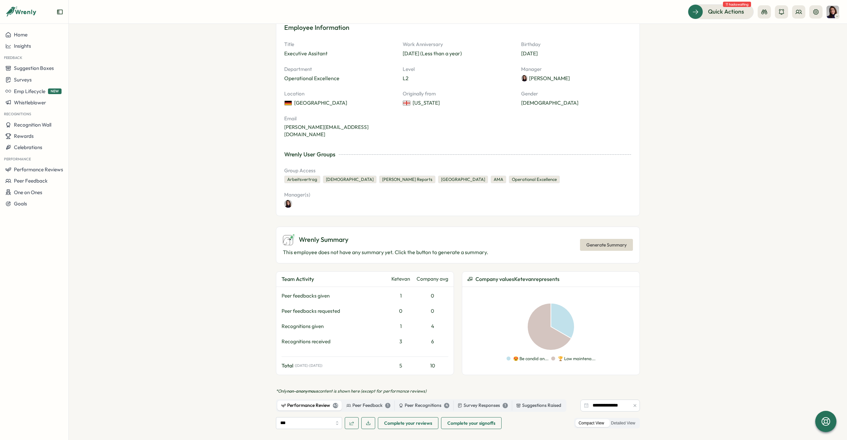
scroll to position [46, 0]
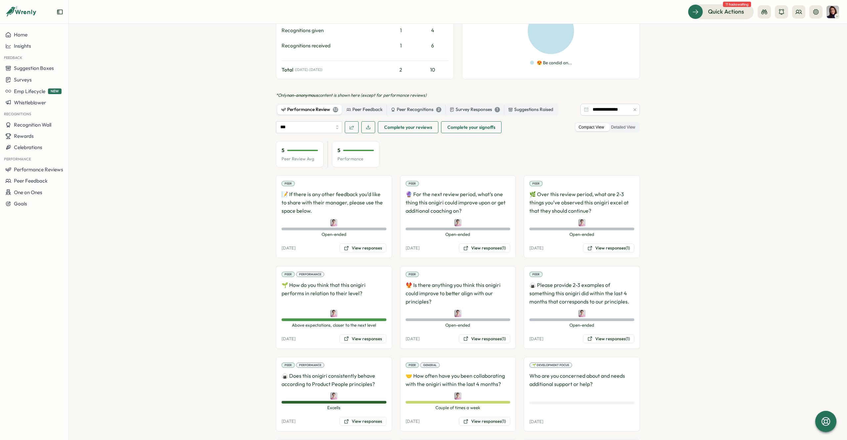
scroll to position [378, 0]
click at [359, 243] on button "View responses" at bounding box center [363, 247] width 47 height 9
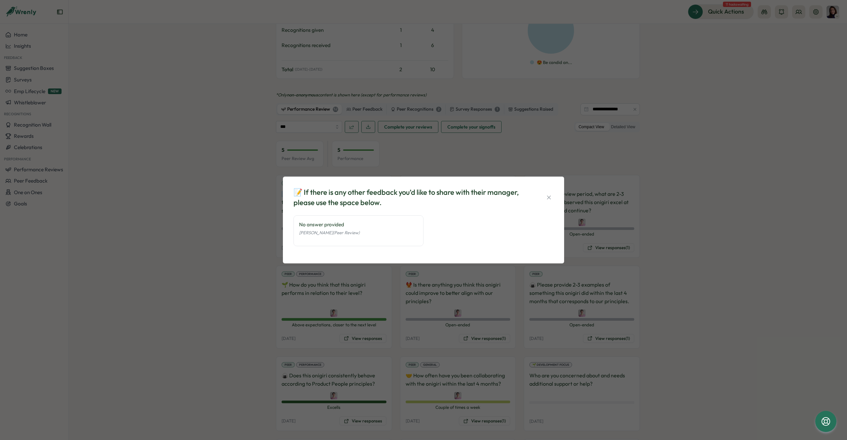
click at [355, 151] on div "📝 If there is any other feedback you’d like to share with their manager, please…" at bounding box center [423, 220] width 847 height 440
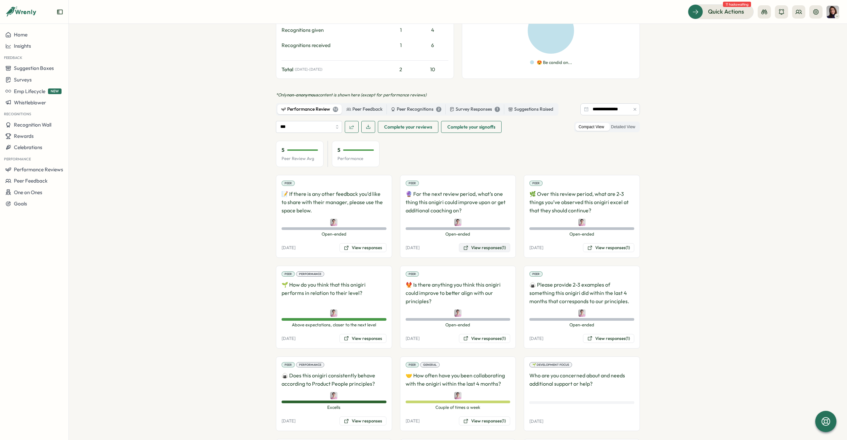
click at [477, 243] on button "View responses (1)" at bounding box center [484, 247] width 51 height 9
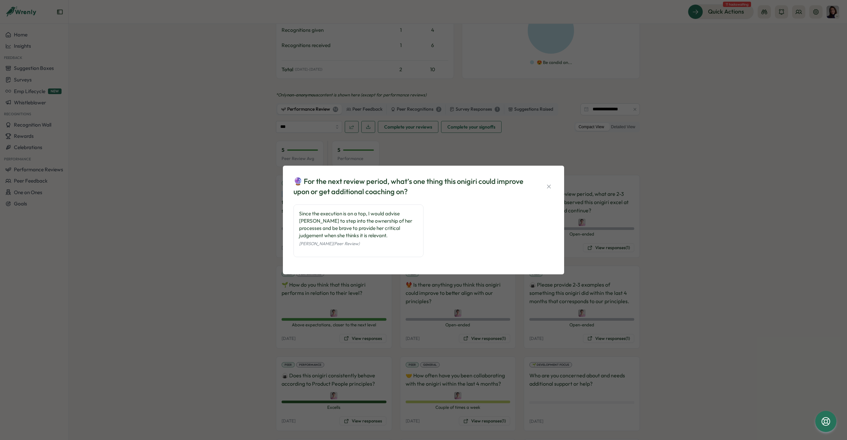
click at [412, 128] on div "🔮 For the next review period, what’s one thing this onigiri could improve upon …" at bounding box center [423, 220] width 847 height 440
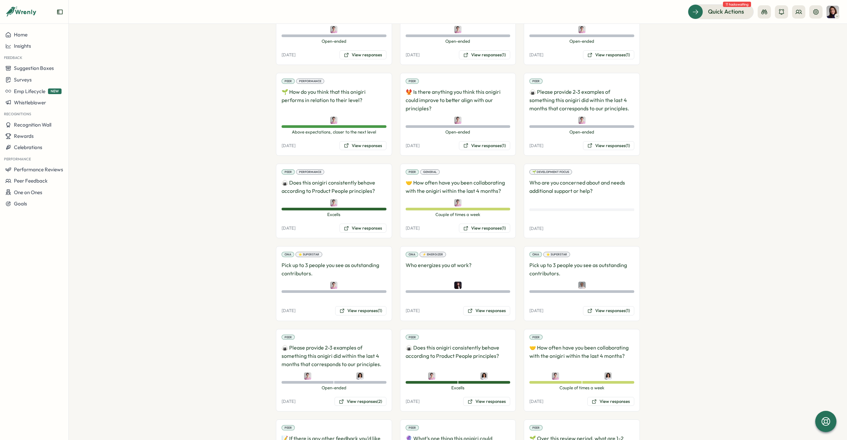
scroll to position [572, 0]
click at [483, 305] on button "View responses" at bounding box center [486, 309] width 47 height 9
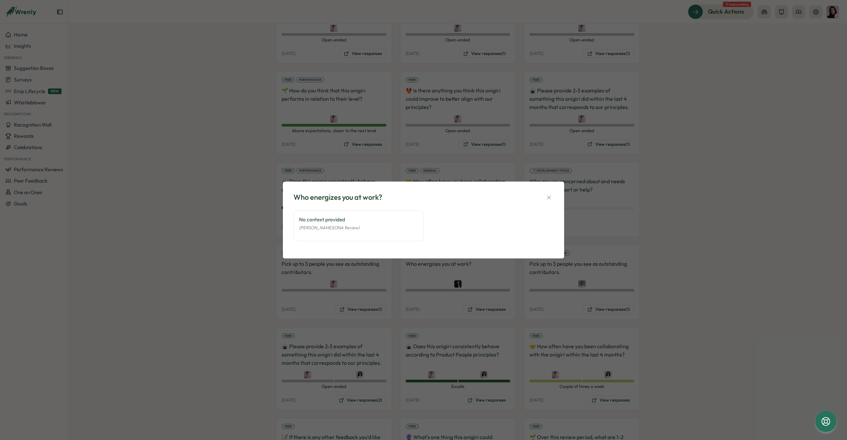
click at [472, 163] on div "Who energizes you at work? No context provided [PERSON_NAME] (ONA Review)" at bounding box center [423, 220] width 847 height 440
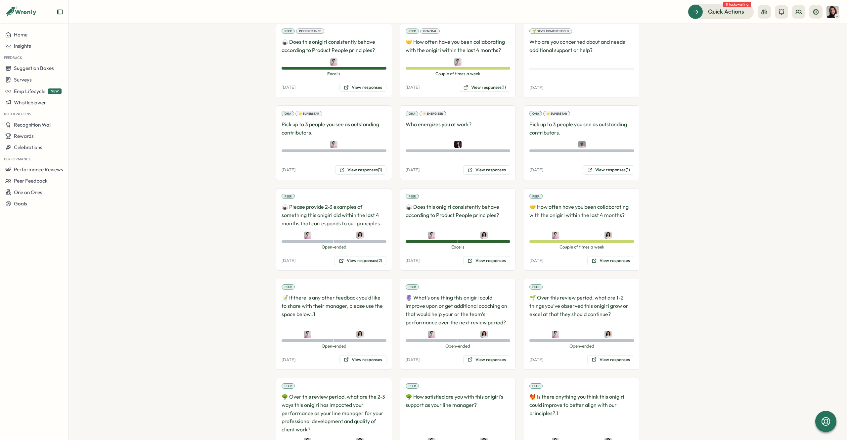
scroll to position [717, 0]
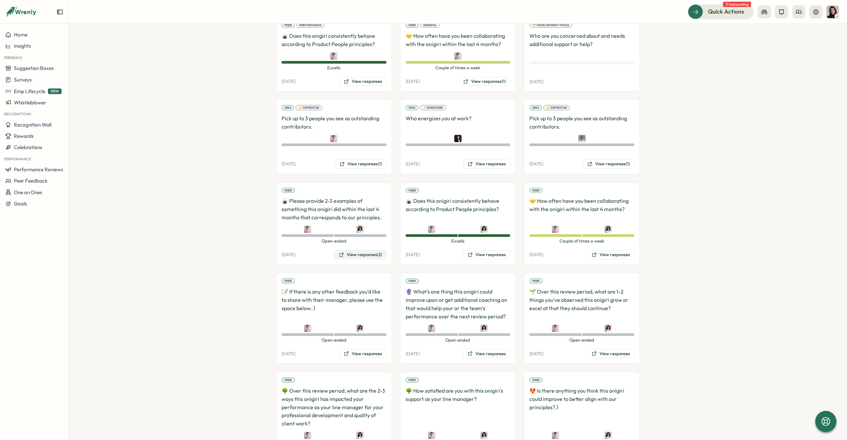
click at [353, 250] on button "View responses (2)" at bounding box center [361, 254] width 52 height 9
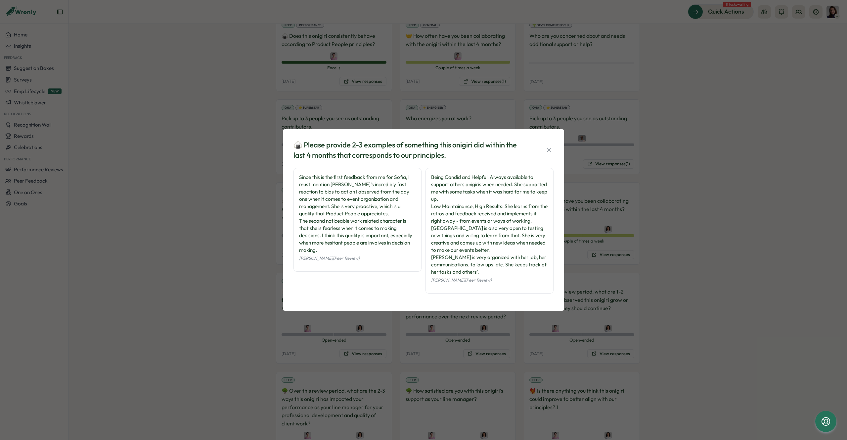
click at [591, 252] on div "🍙 Please provide 2-3 examples of something this onigiri did within the last 4 m…" at bounding box center [423, 220] width 847 height 440
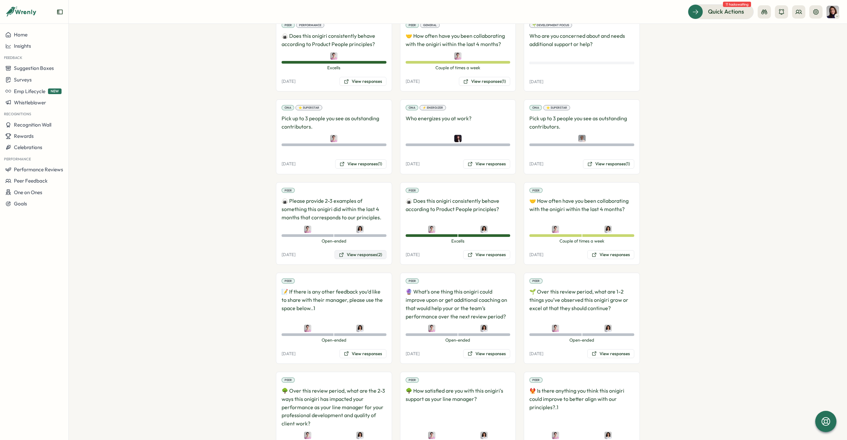
click at [373, 250] on button "View responses (2)" at bounding box center [361, 254] width 52 height 9
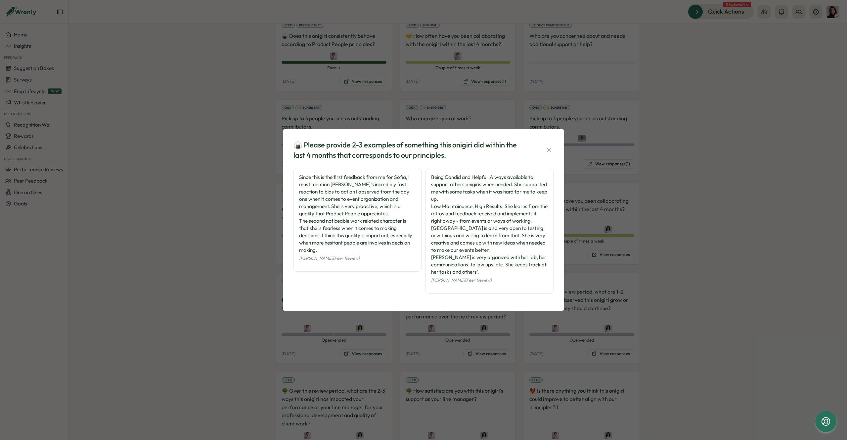
click at [326, 339] on div "🍙 Please provide 2-3 examples of something this onigiri did within the last 4 m…" at bounding box center [423, 220] width 847 height 440
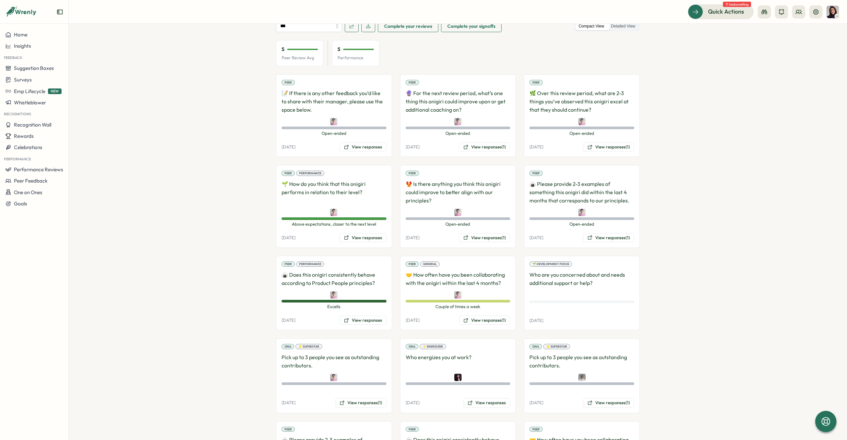
scroll to position [0, 0]
